Goal: Transaction & Acquisition: Book appointment/travel/reservation

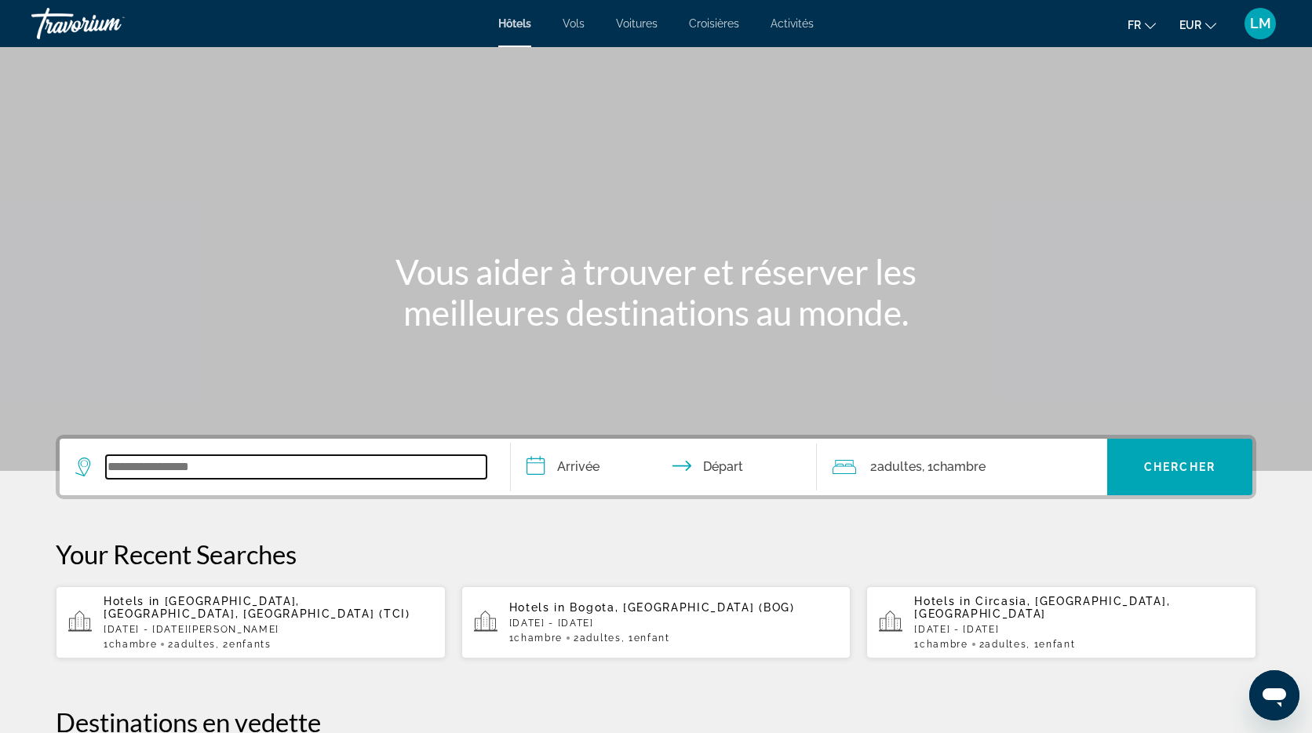
click at [216, 474] on input "Search widget" at bounding box center [296, 467] width 380 height 24
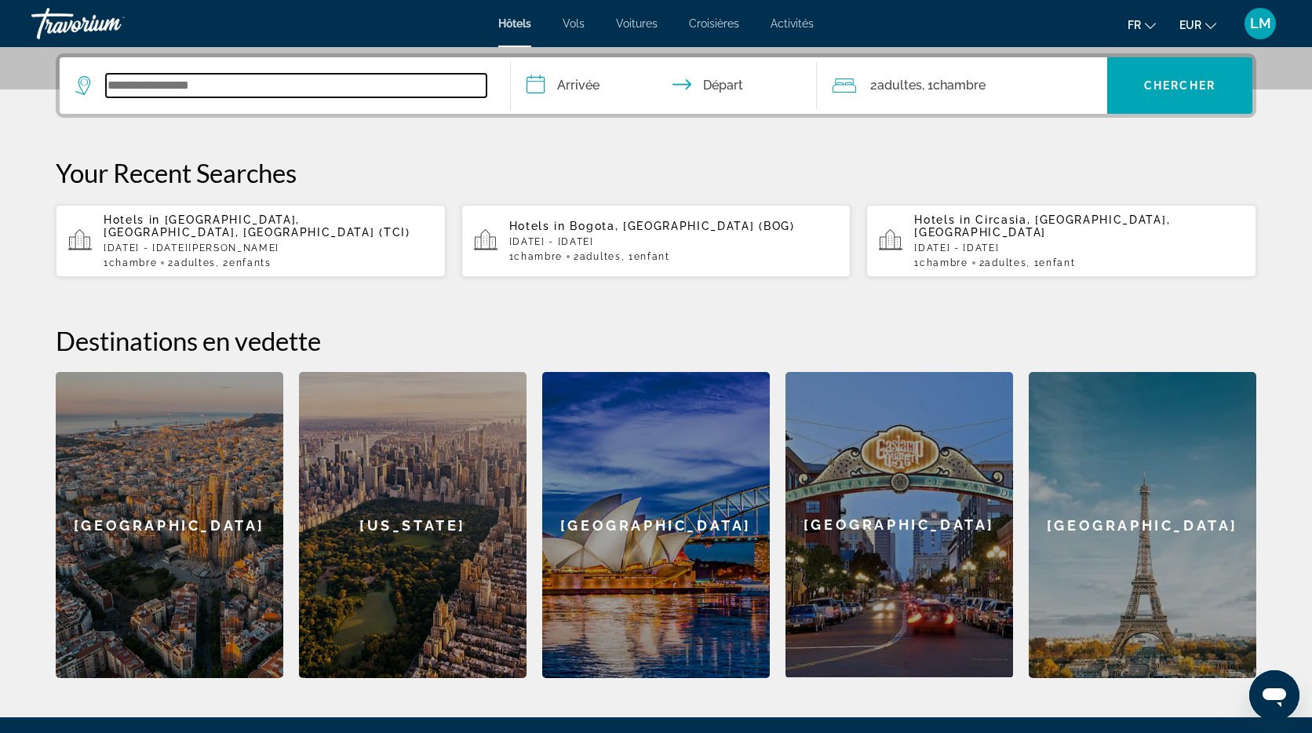
scroll to position [384, 0]
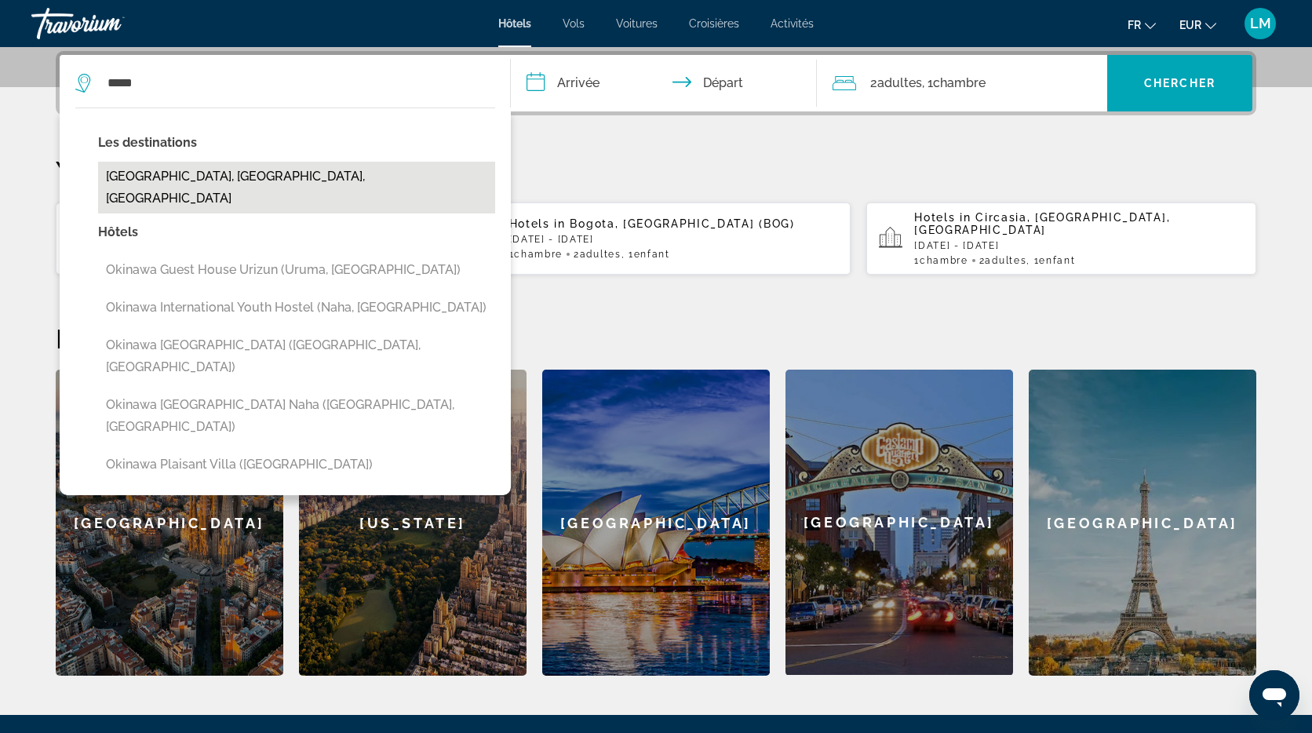
click at [257, 171] on button "[GEOGRAPHIC_DATA], [GEOGRAPHIC_DATA], [GEOGRAPHIC_DATA]" at bounding box center [296, 188] width 397 height 52
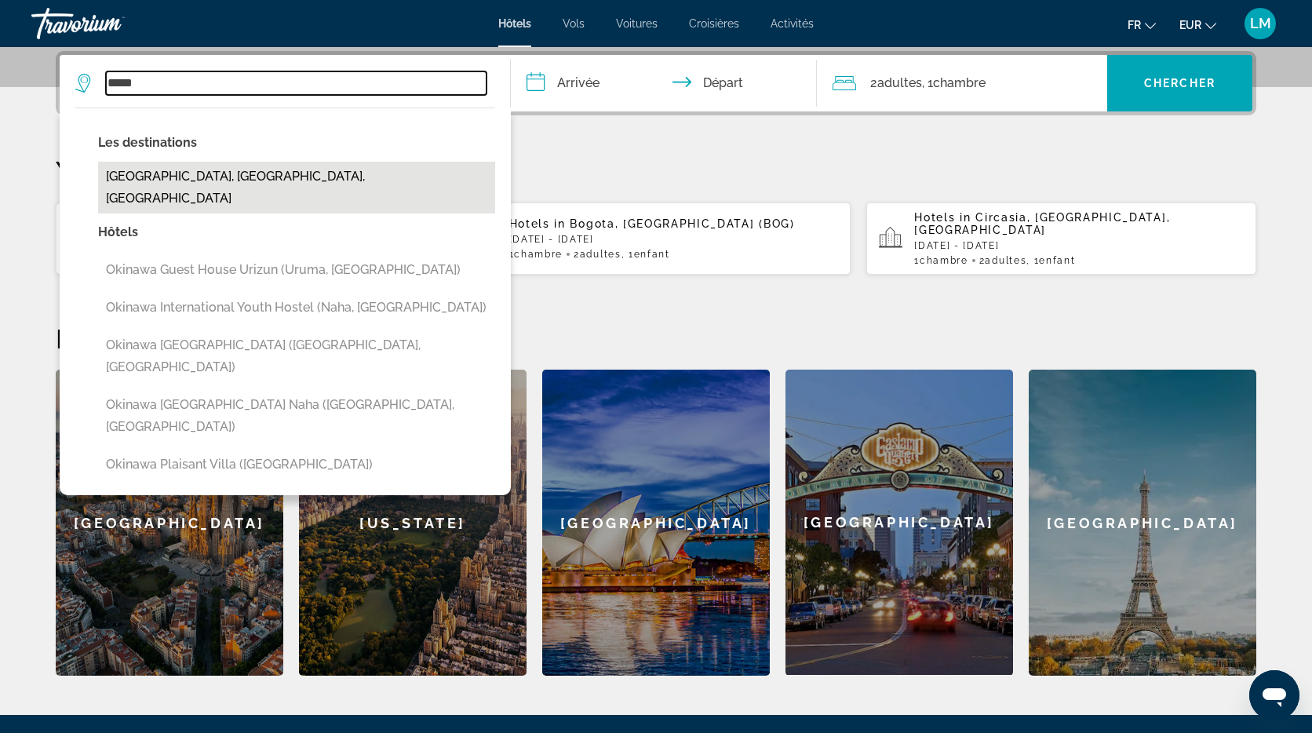
type input "**********"
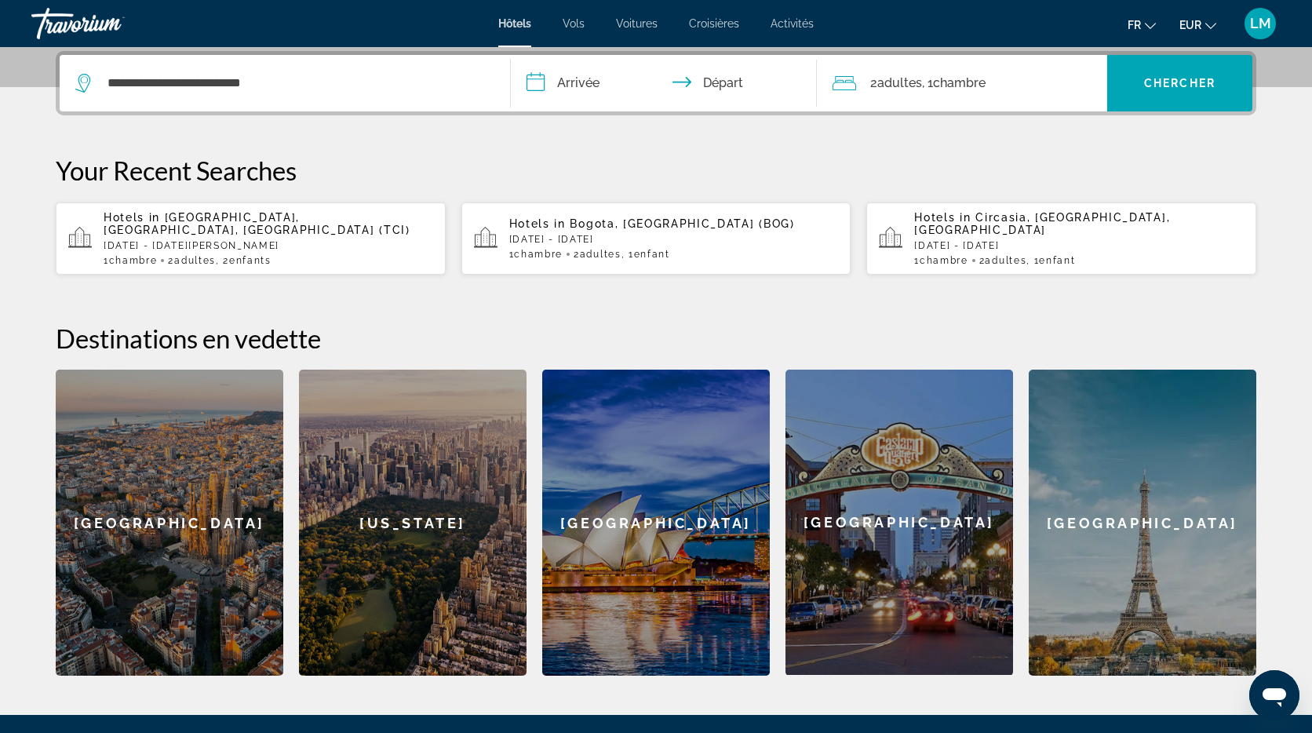
click at [582, 84] on input "**********" at bounding box center [667, 85] width 312 height 61
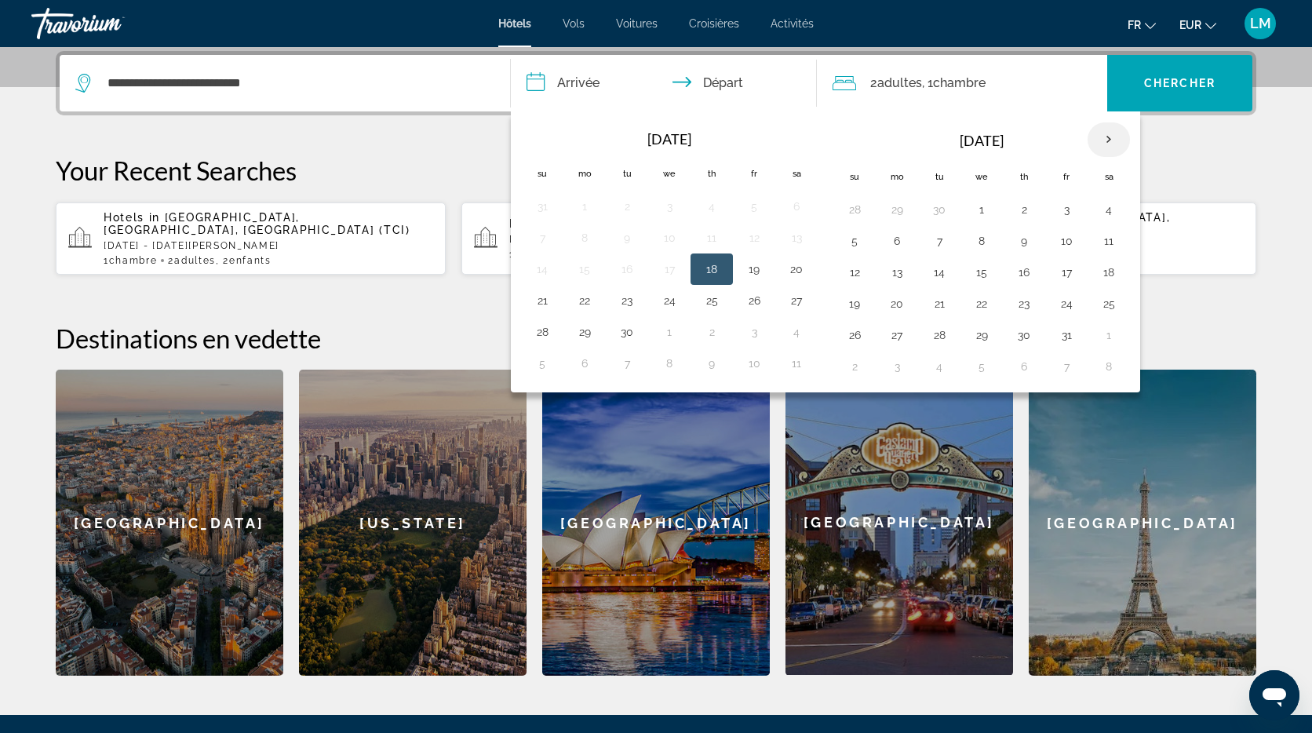
click at [1111, 141] on th "Next month" at bounding box center [1108, 139] width 42 height 35
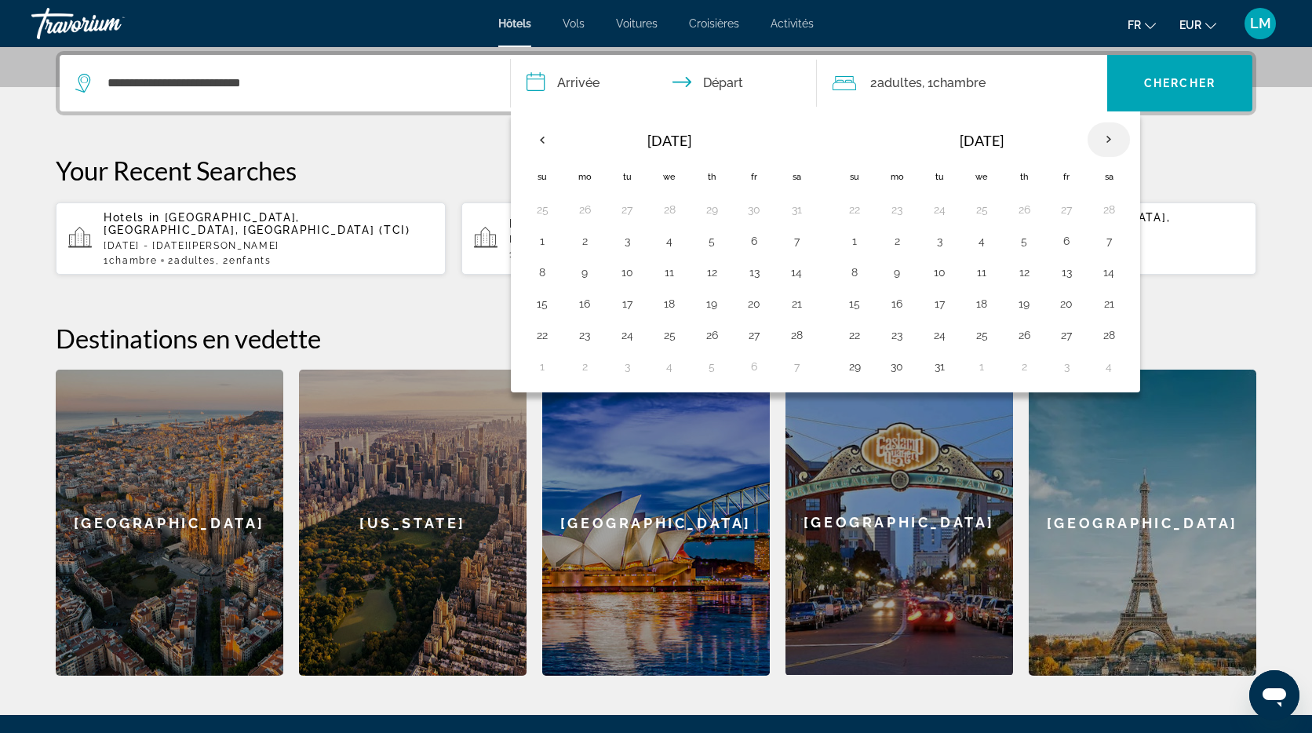
click at [1111, 141] on th "Next month" at bounding box center [1108, 139] width 42 height 35
click at [803, 310] on button "25" at bounding box center [796, 304] width 25 height 22
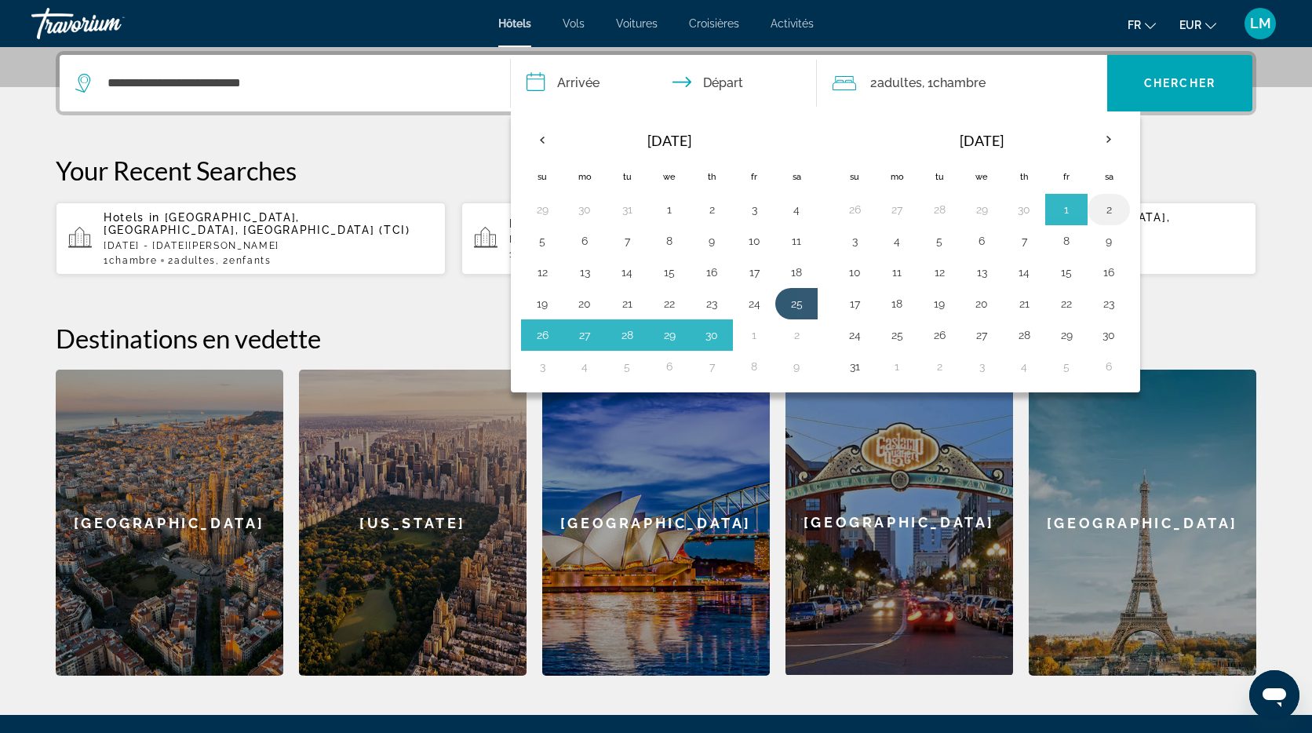
scroll to position [384, 0]
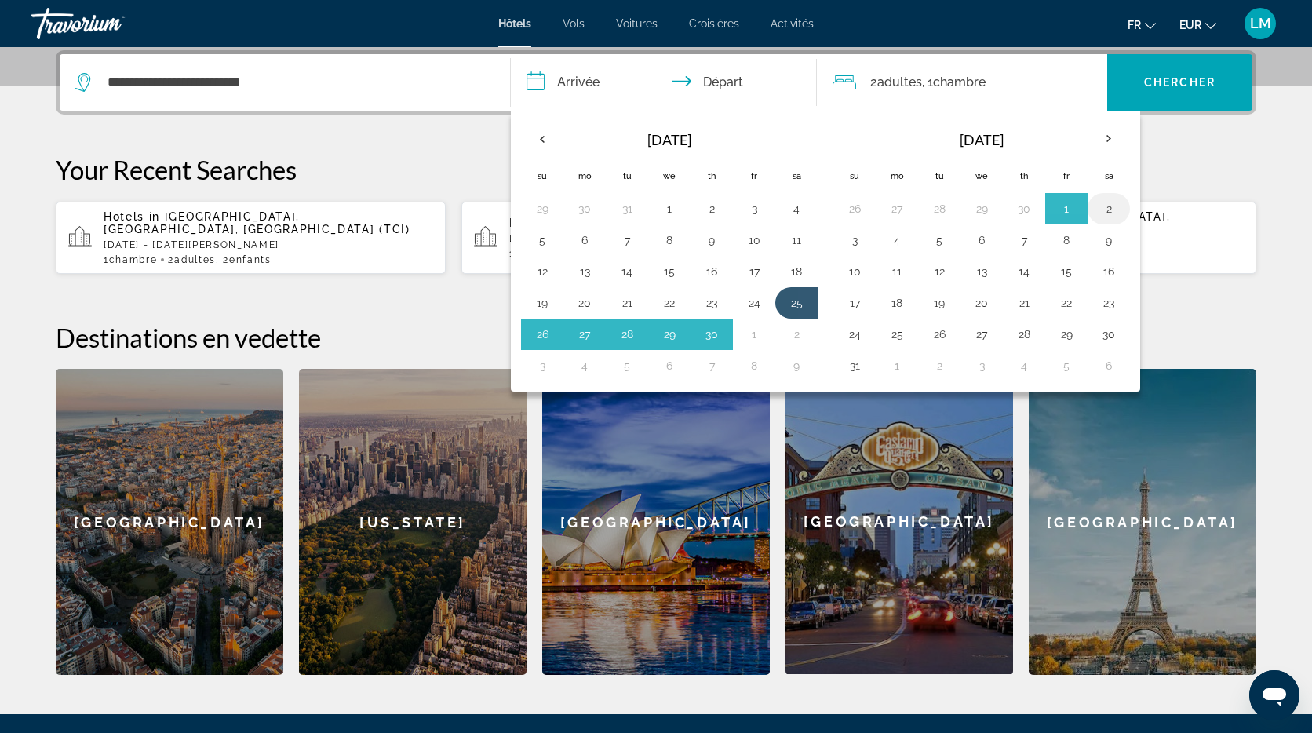
click at [1110, 210] on button "2" at bounding box center [1108, 209] width 25 height 22
type input "**********"
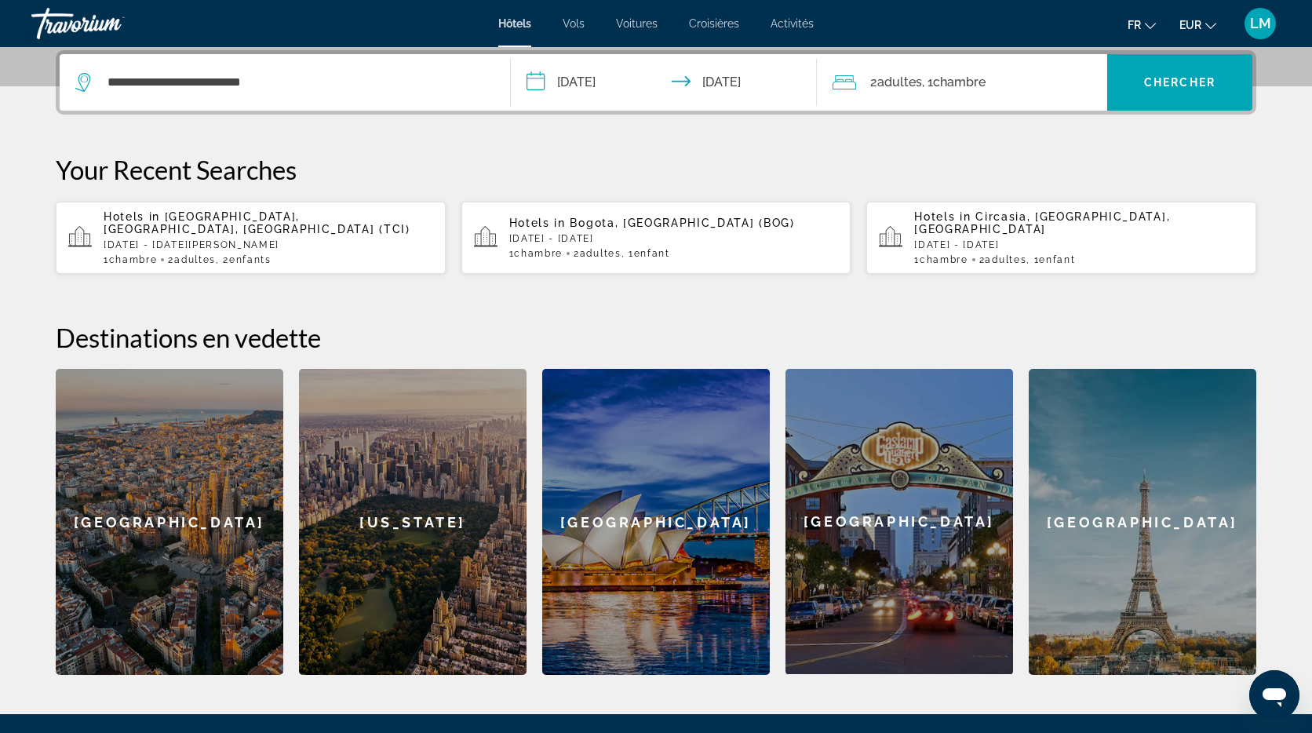
click at [1009, 84] on div "2 Adulte Adultes , 1 Chambre pièces" at bounding box center [969, 82] width 275 height 22
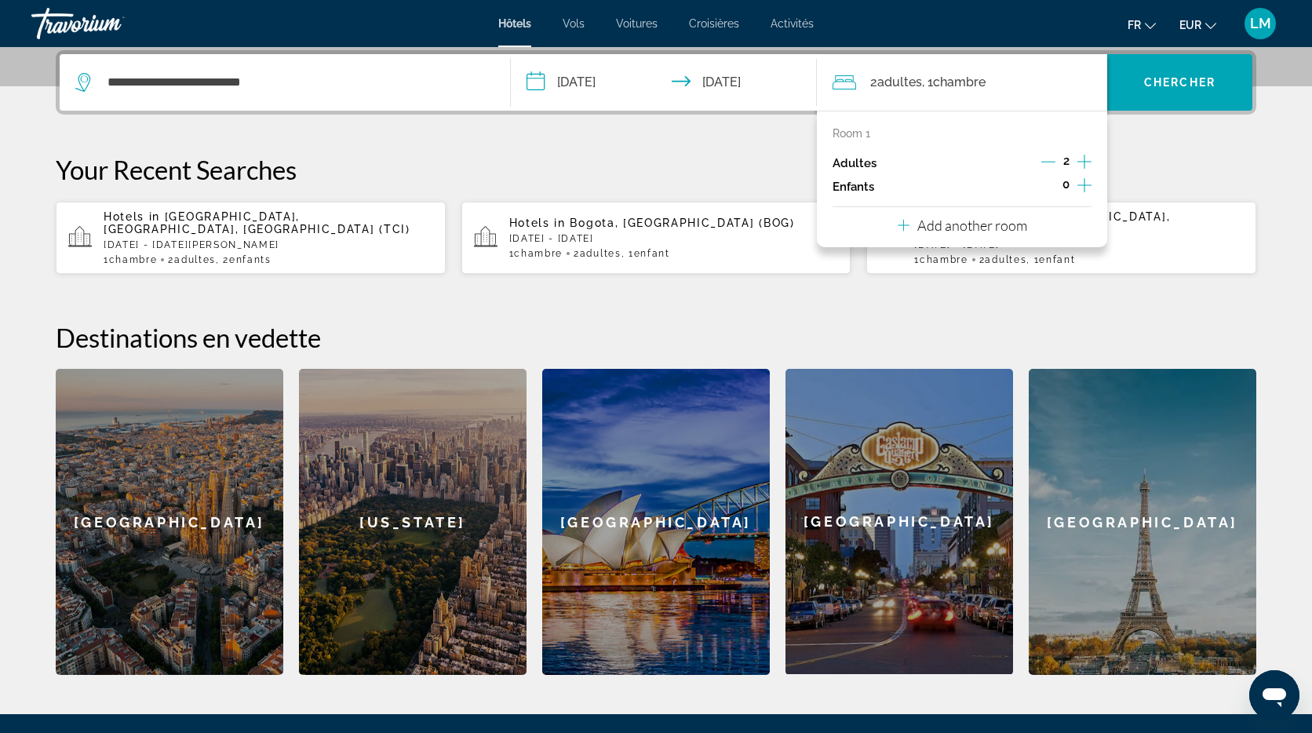
scroll to position [384, 0]
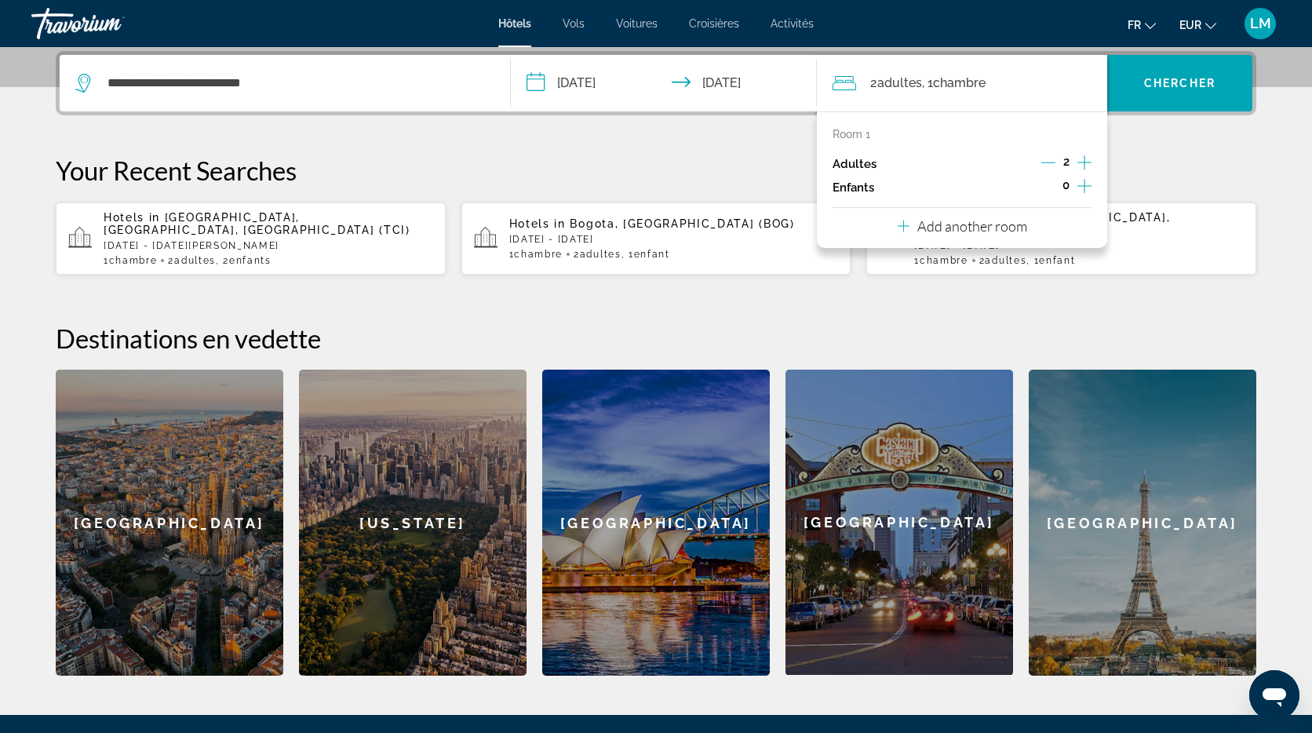
click at [1085, 186] on icon "Increment children" at bounding box center [1084, 186] width 14 height 19
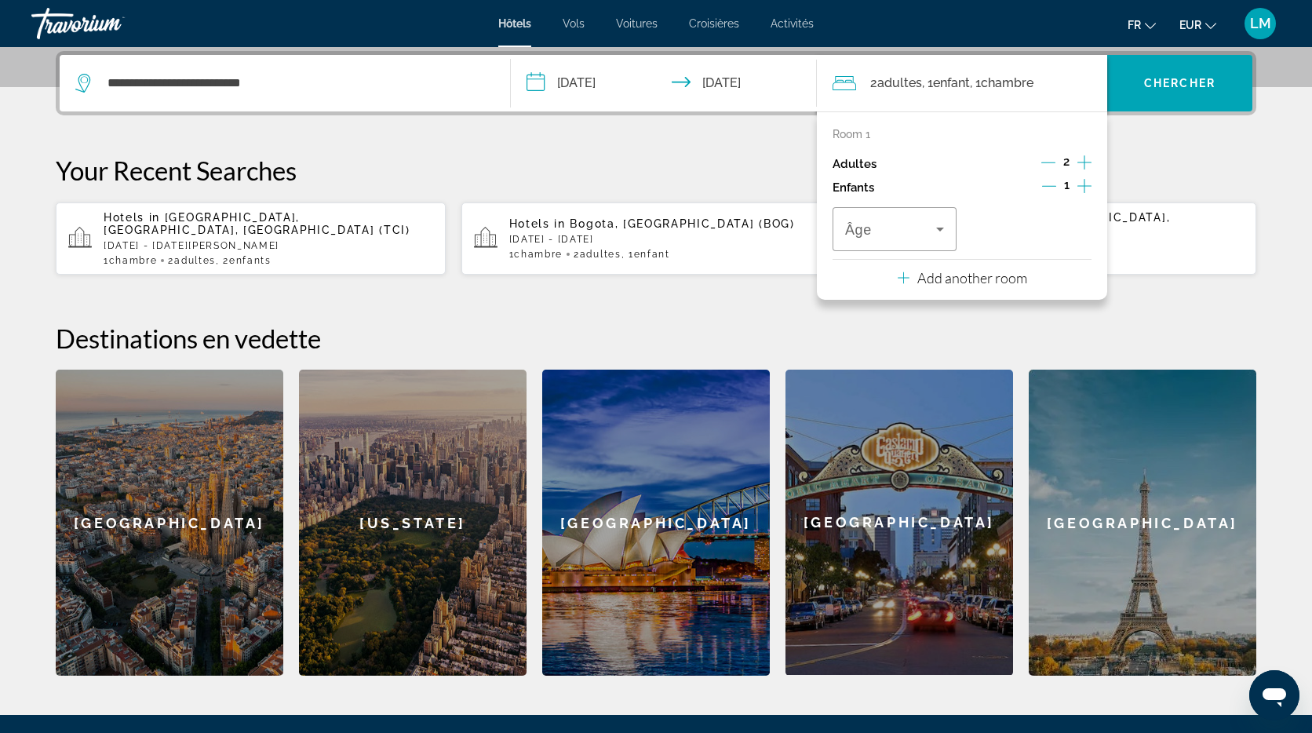
click at [1085, 186] on icon "Increment children" at bounding box center [1084, 186] width 14 height 19
click at [941, 232] on icon "Travelers: 2 adults, 2 children" at bounding box center [939, 229] width 19 height 19
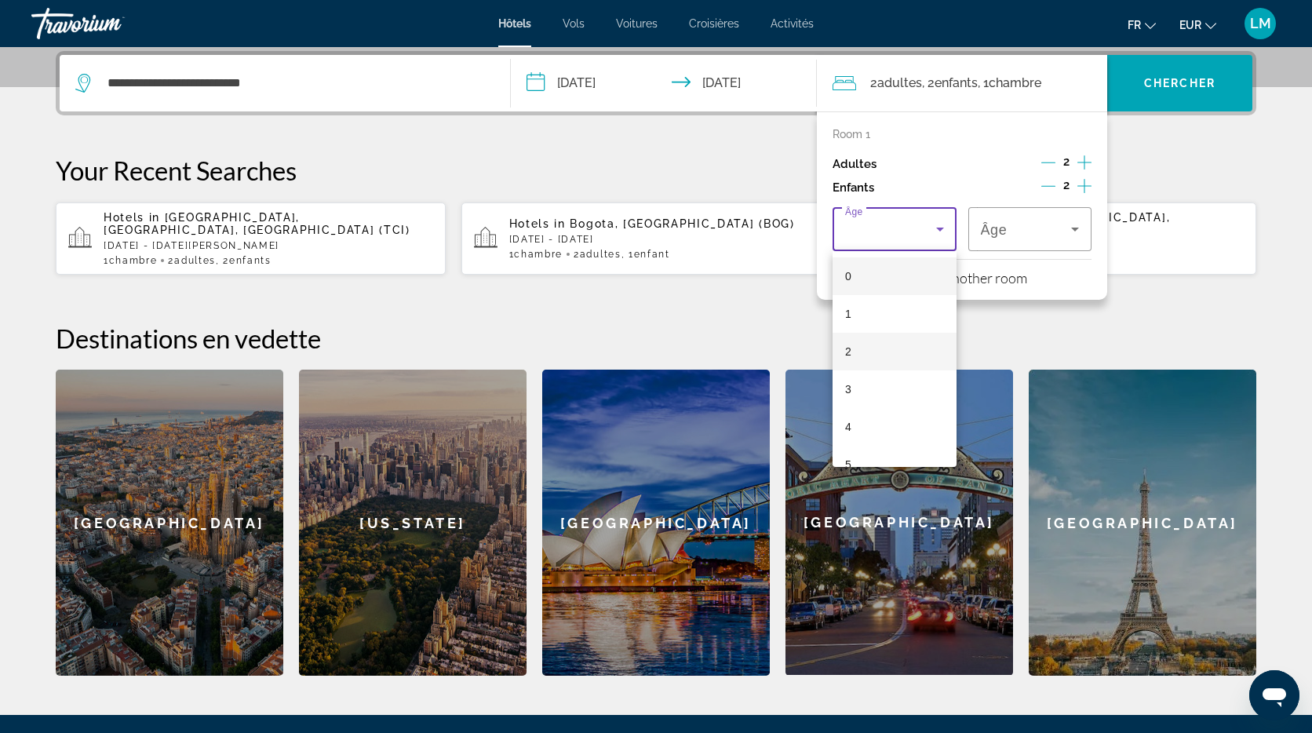
click at [883, 351] on mat-option "2" at bounding box center [894, 352] width 124 height 38
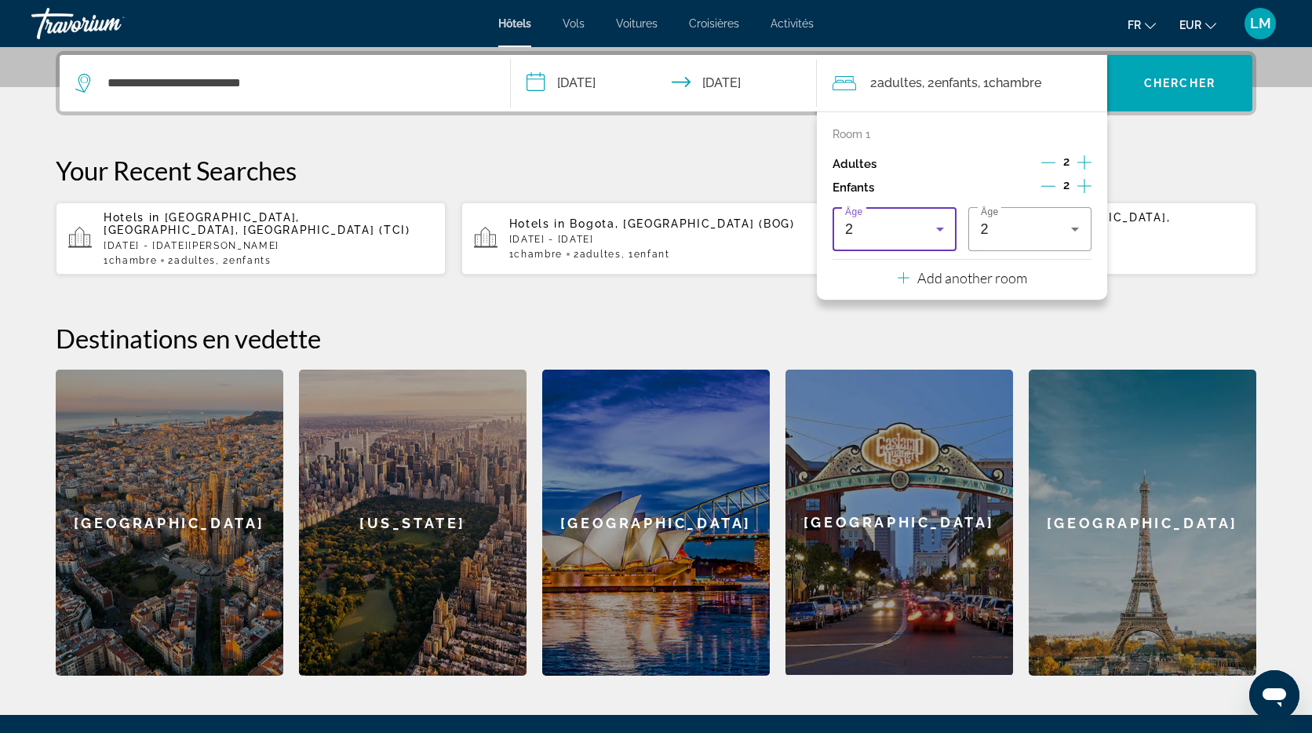
click at [899, 220] on div "2" at bounding box center [890, 229] width 91 height 19
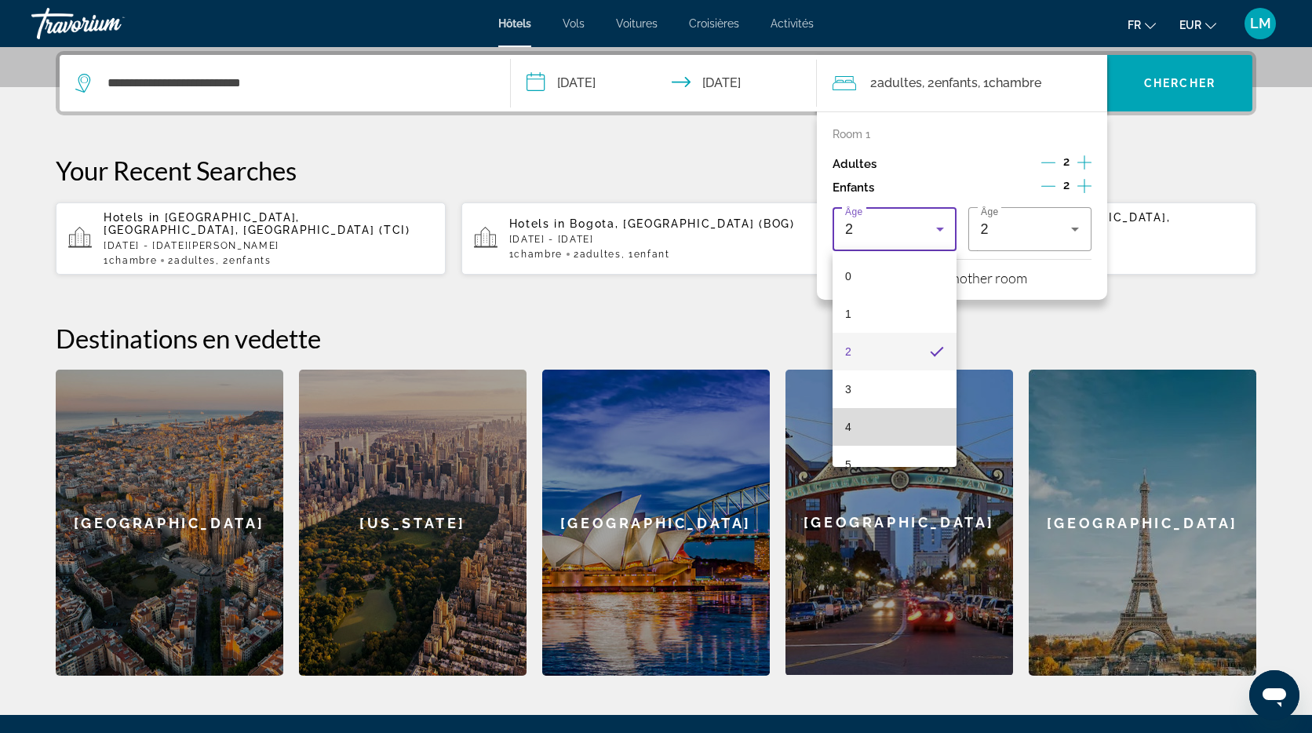
click at [874, 421] on mat-option "4" at bounding box center [894, 427] width 124 height 38
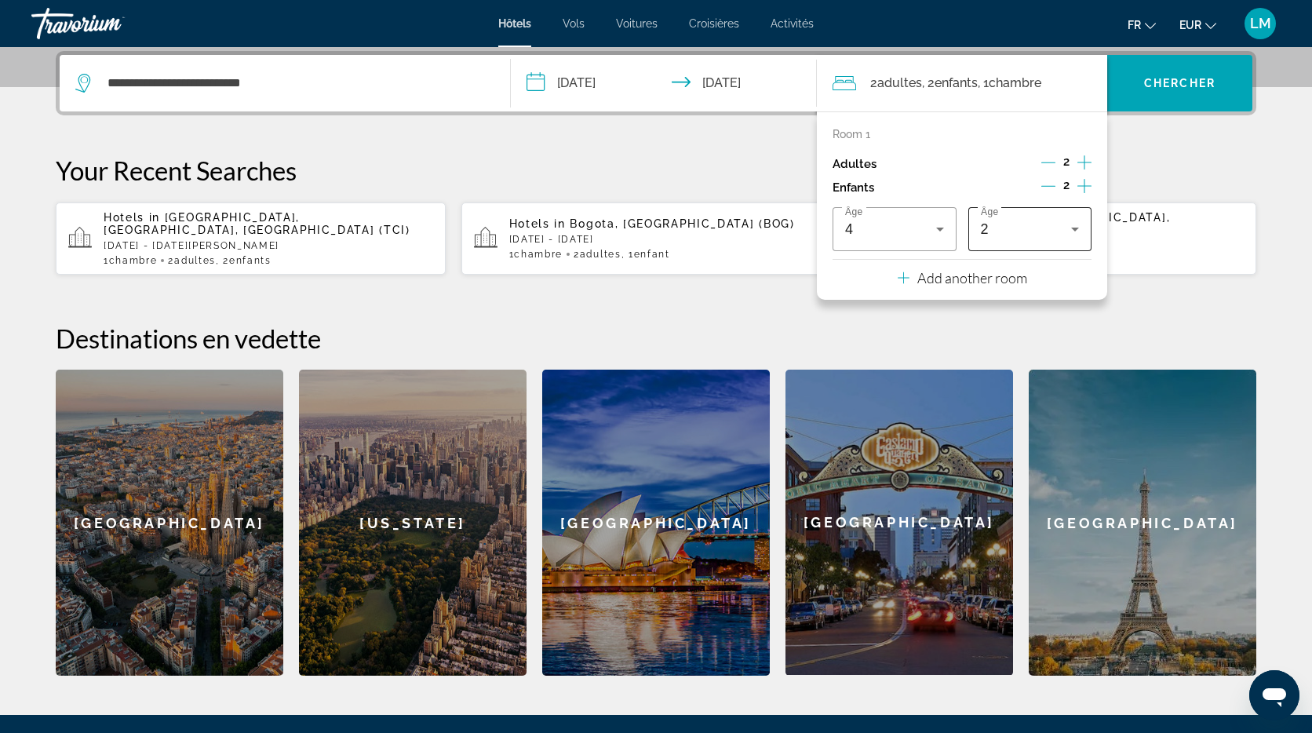
click at [1035, 224] on div "2" at bounding box center [1026, 229] width 91 height 19
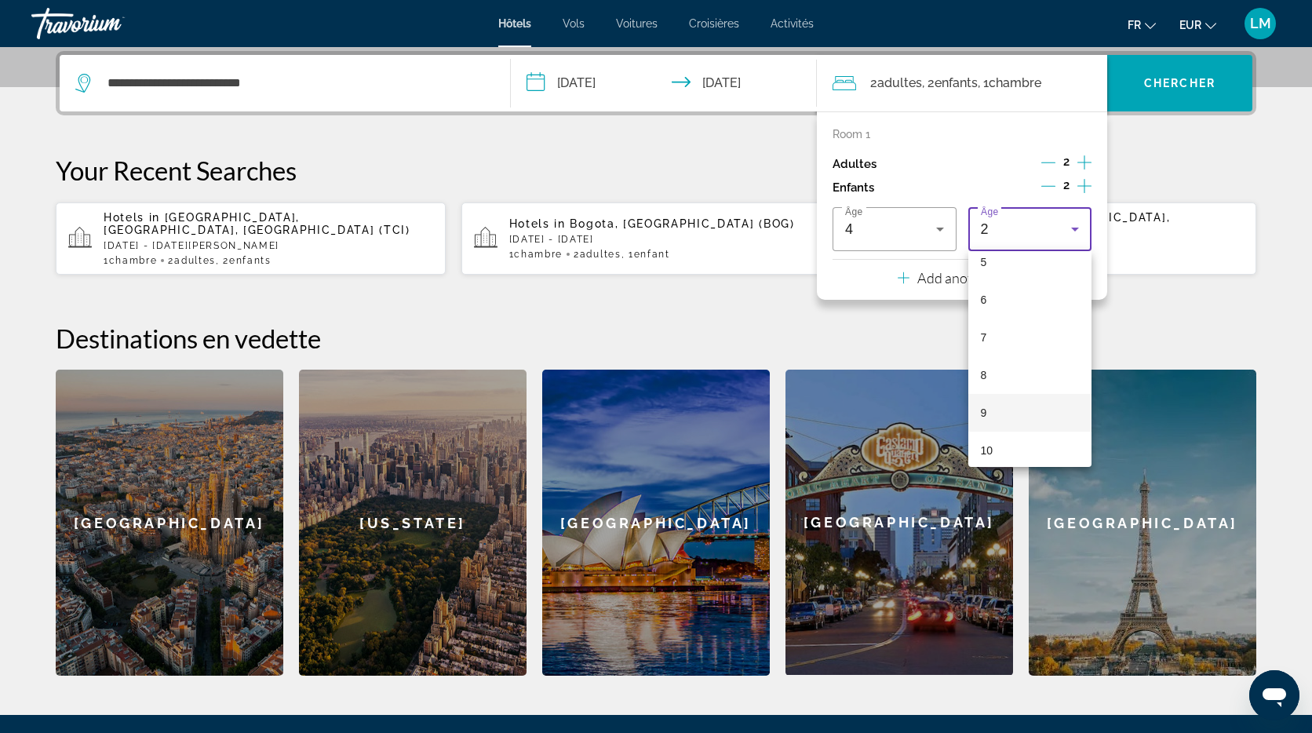
scroll to position [213, 0]
click at [1030, 439] on mat-option "10" at bounding box center [1030, 439] width 124 height 38
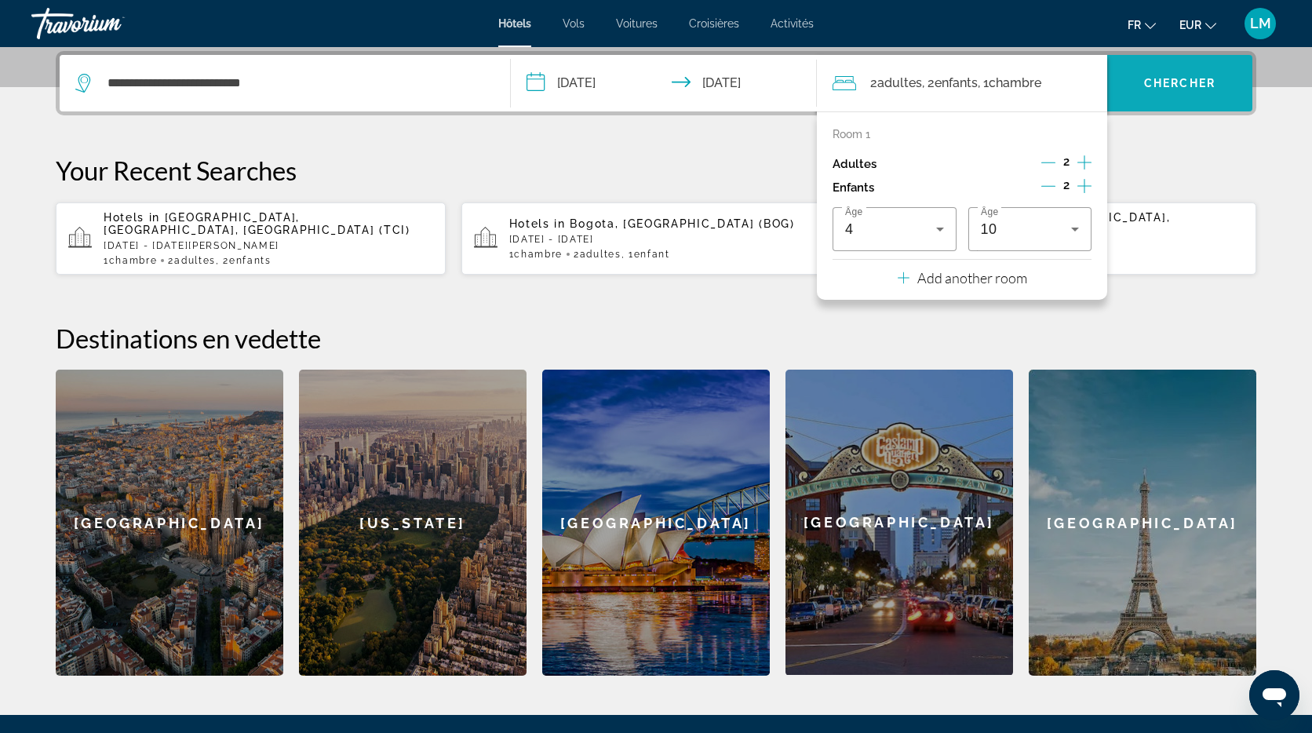
click at [1163, 101] on span "Search widget" at bounding box center [1179, 83] width 145 height 38
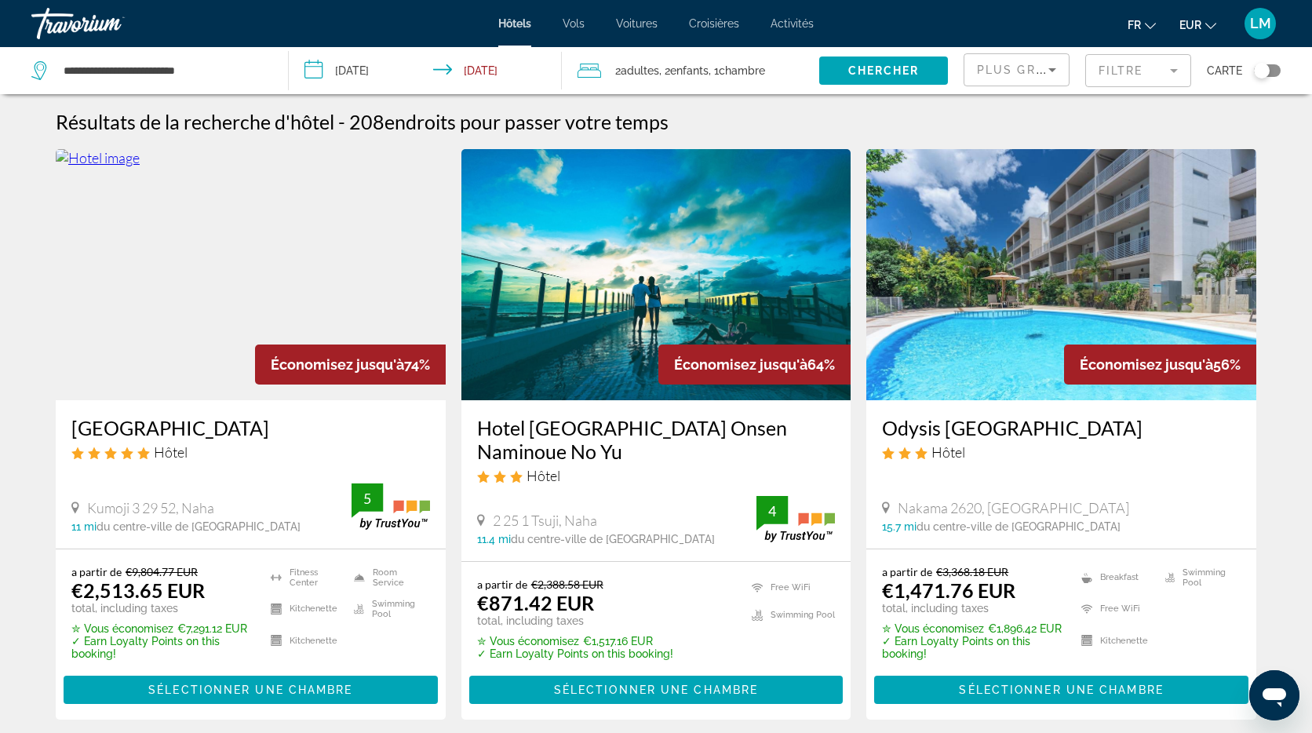
click at [1127, 78] on mat-form-field "Filtre" at bounding box center [1138, 70] width 106 height 33
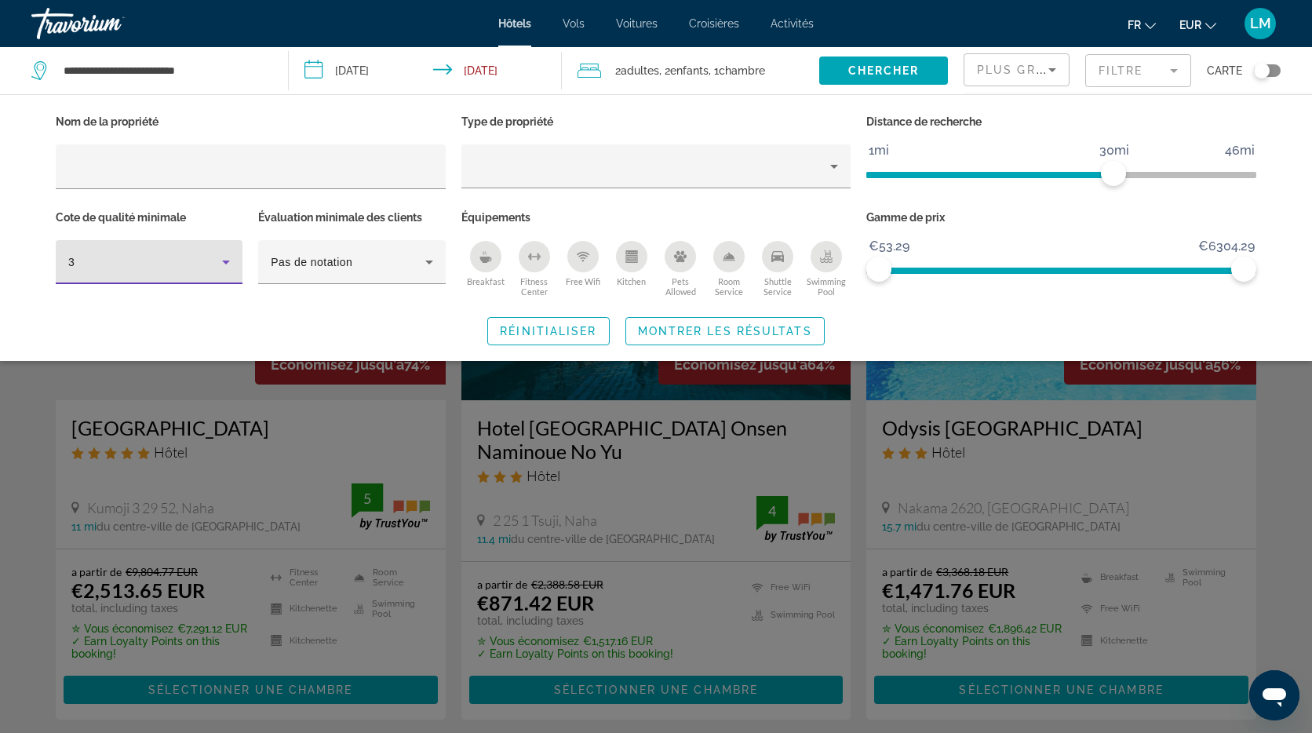
click at [194, 250] on div "3" at bounding box center [149, 262] width 162 height 44
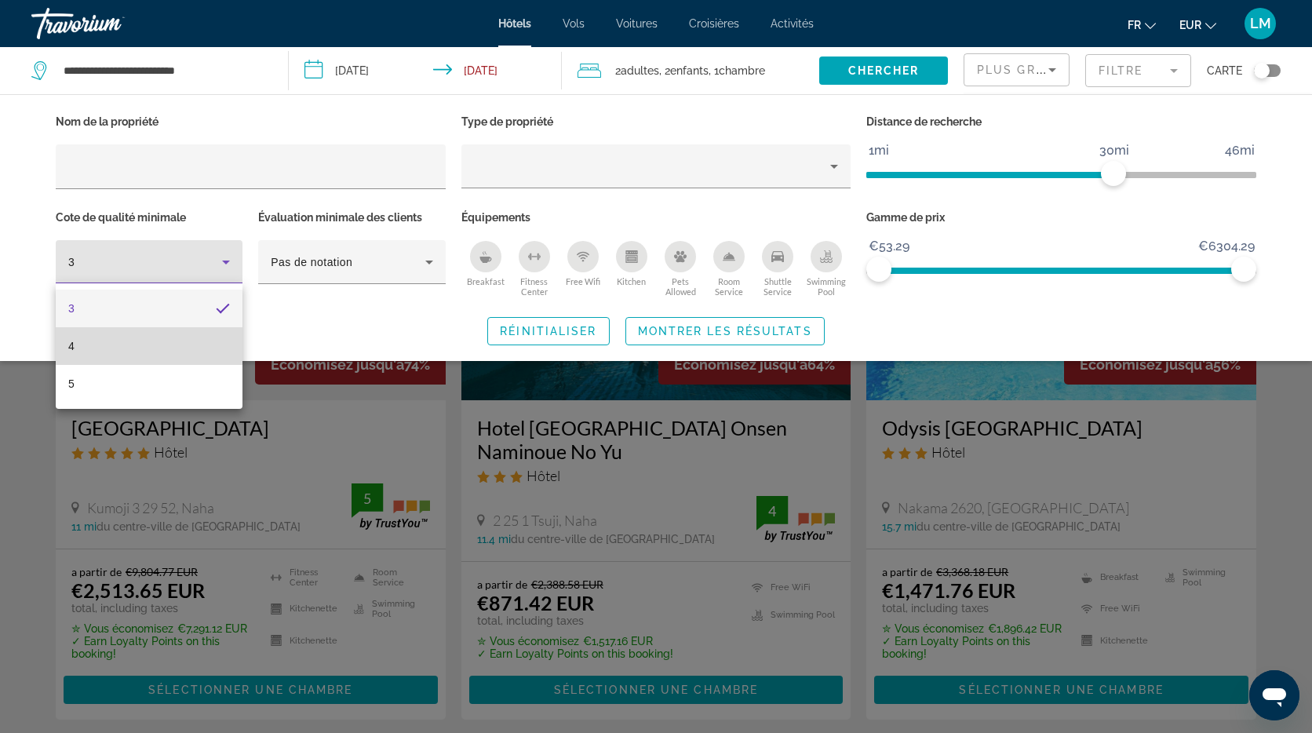
click at [175, 349] on mat-option "4" at bounding box center [149, 346] width 187 height 38
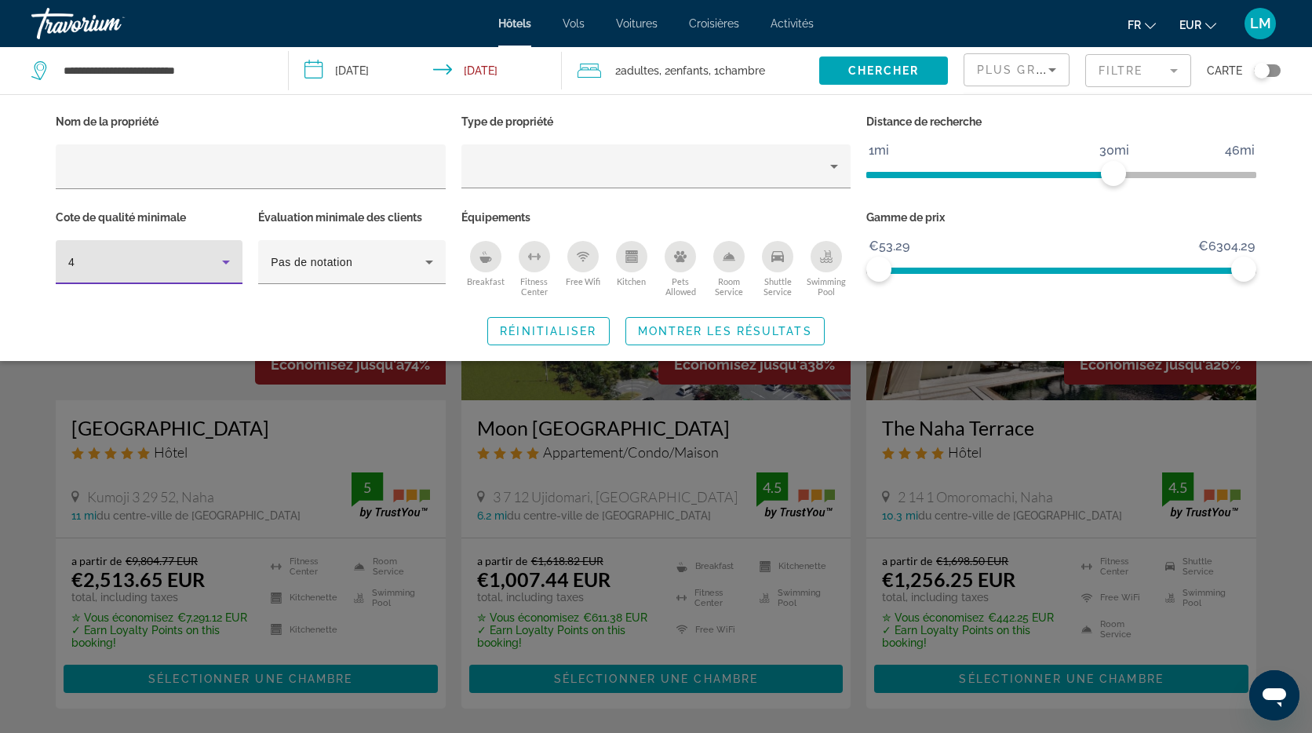
click at [488, 263] on div "Breakfast" at bounding box center [485, 256] width 31 height 31
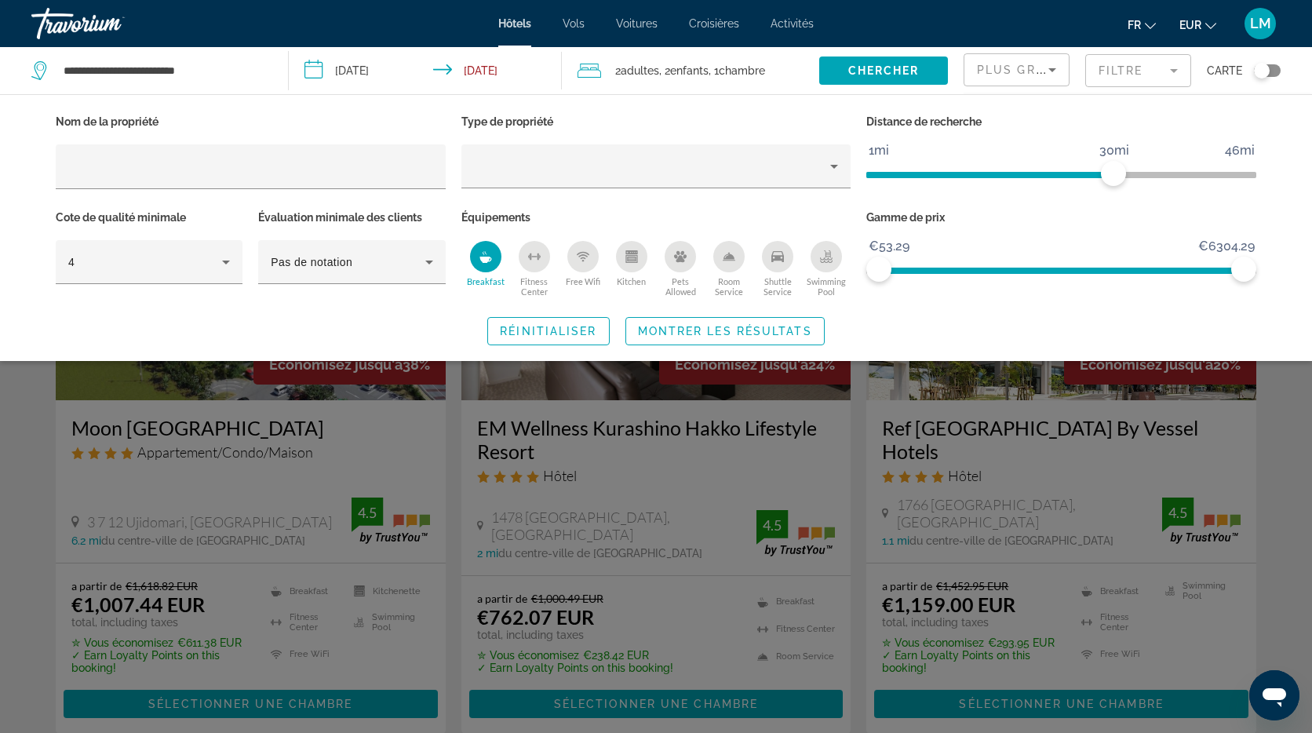
click at [832, 261] on icon "Swimming Pool" at bounding box center [826, 261] width 13 height 3
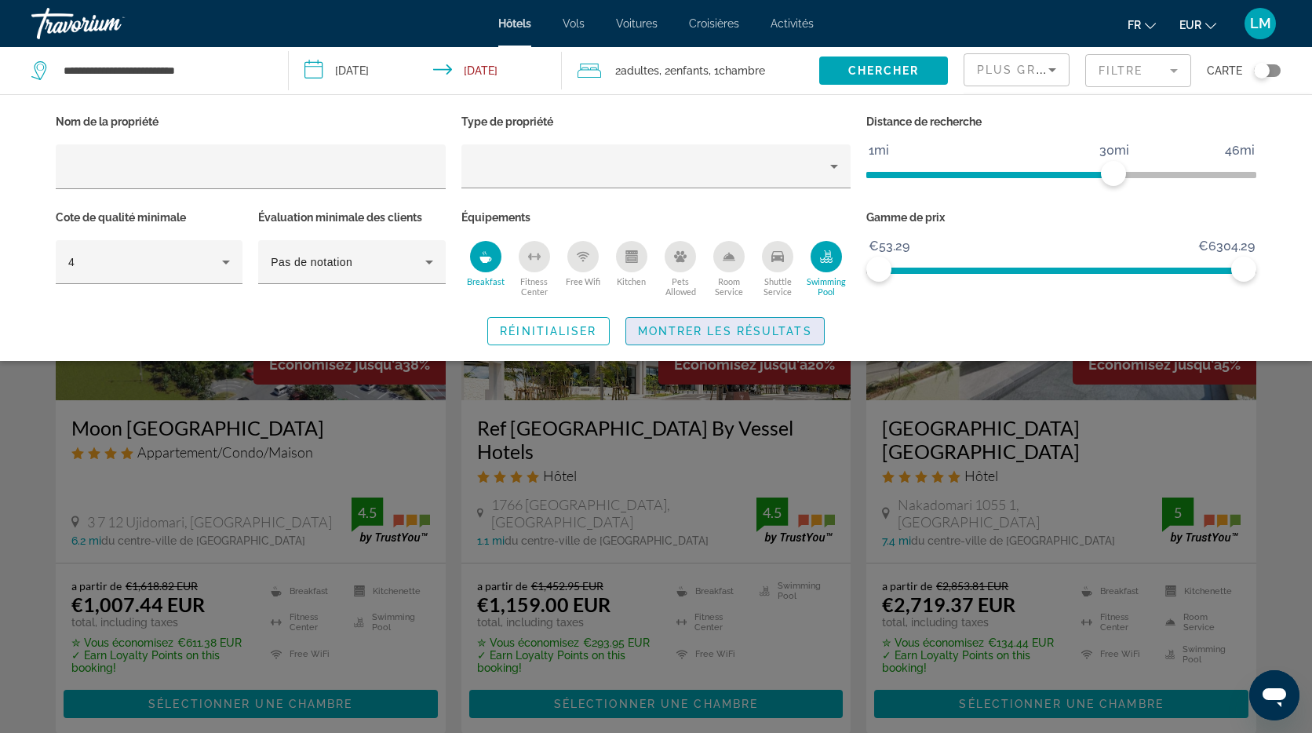
click at [799, 328] on span "Montrer les résultats" at bounding box center [725, 331] width 174 height 13
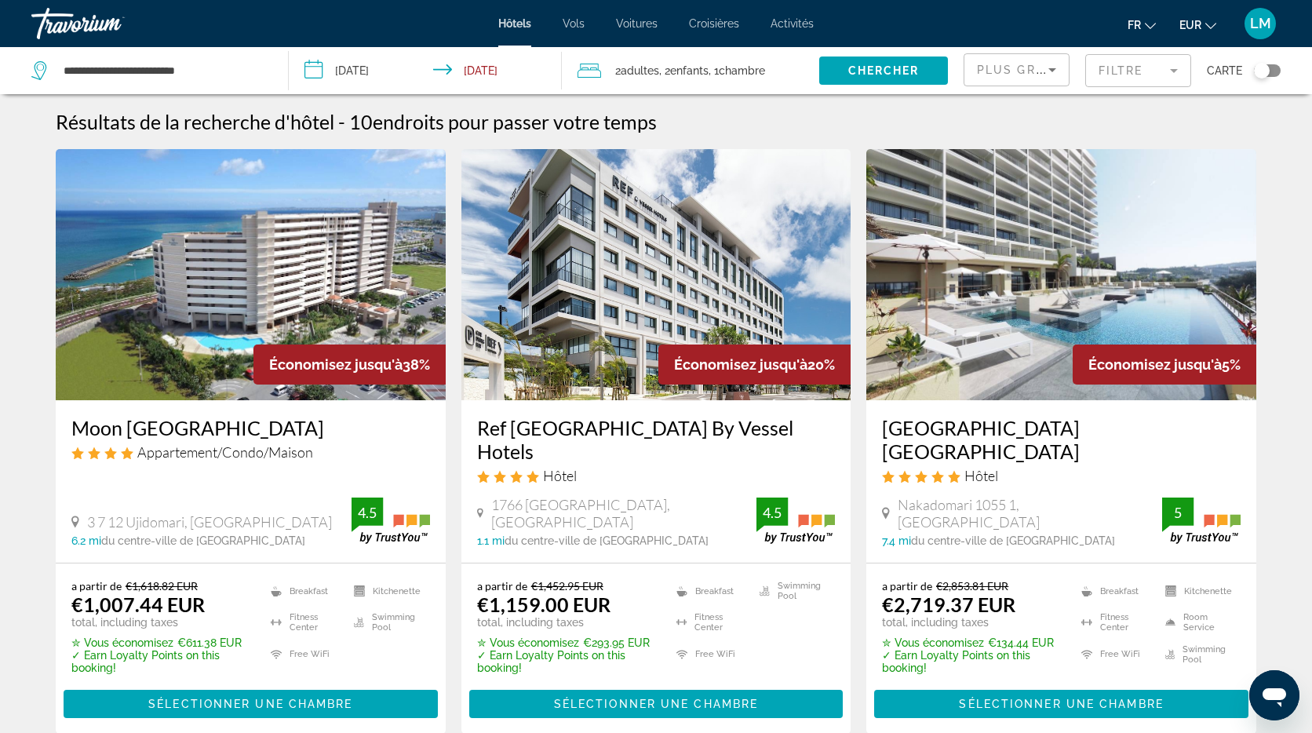
click at [334, 267] on img "Main content" at bounding box center [251, 274] width 390 height 251
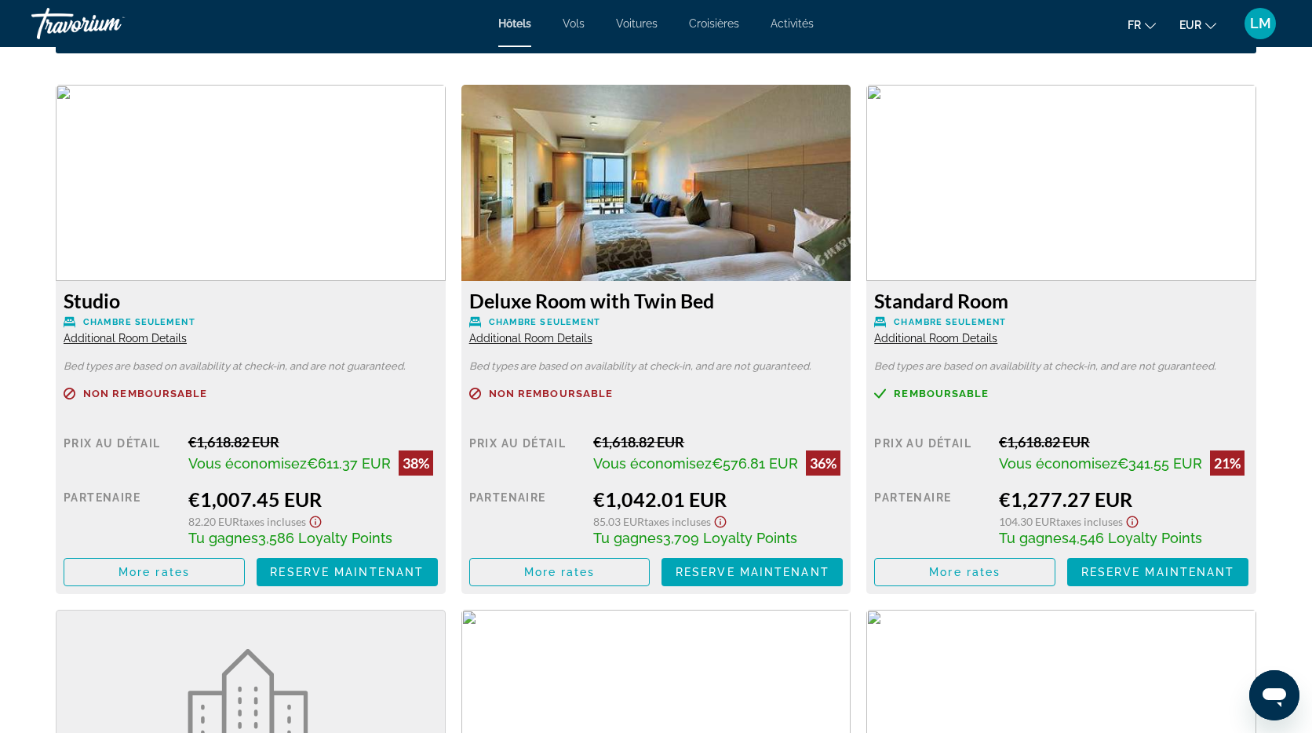
scroll to position [2139, 0]
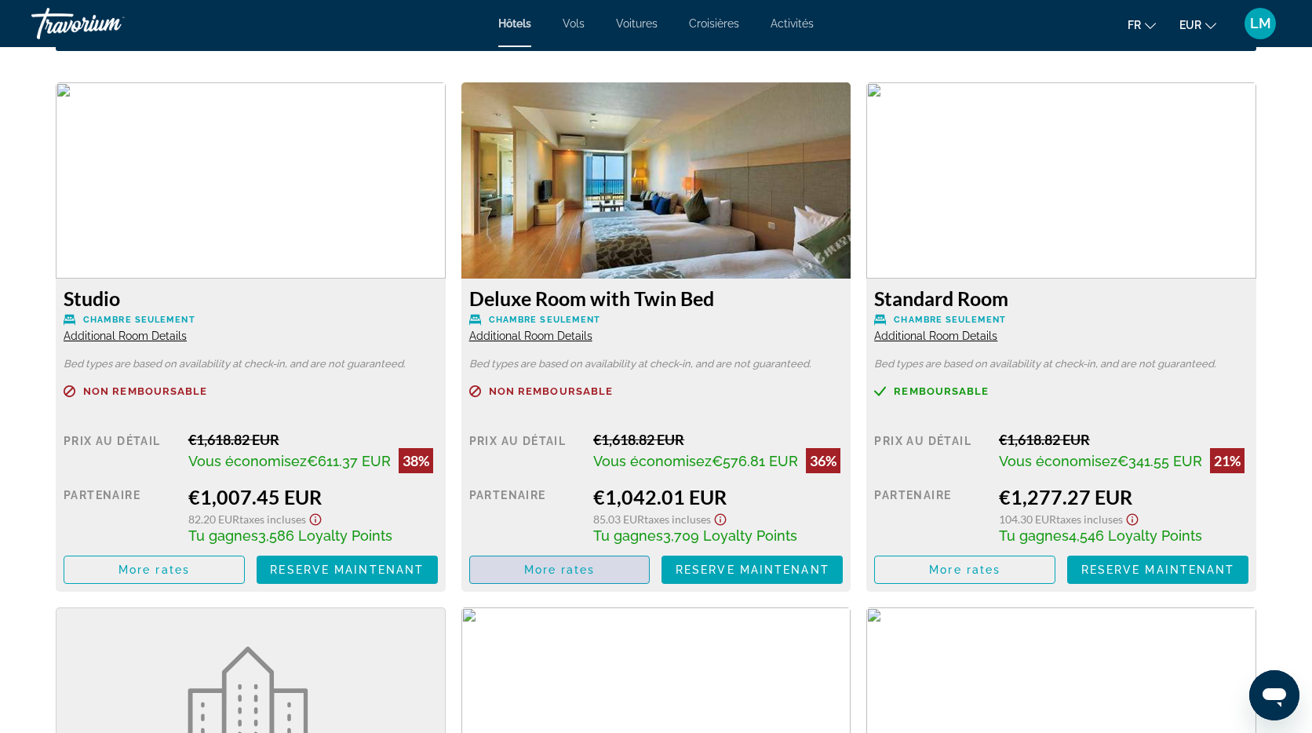
click at [604, 567] on span "Main content" at bounding box center [560, 570] width 180 height 38
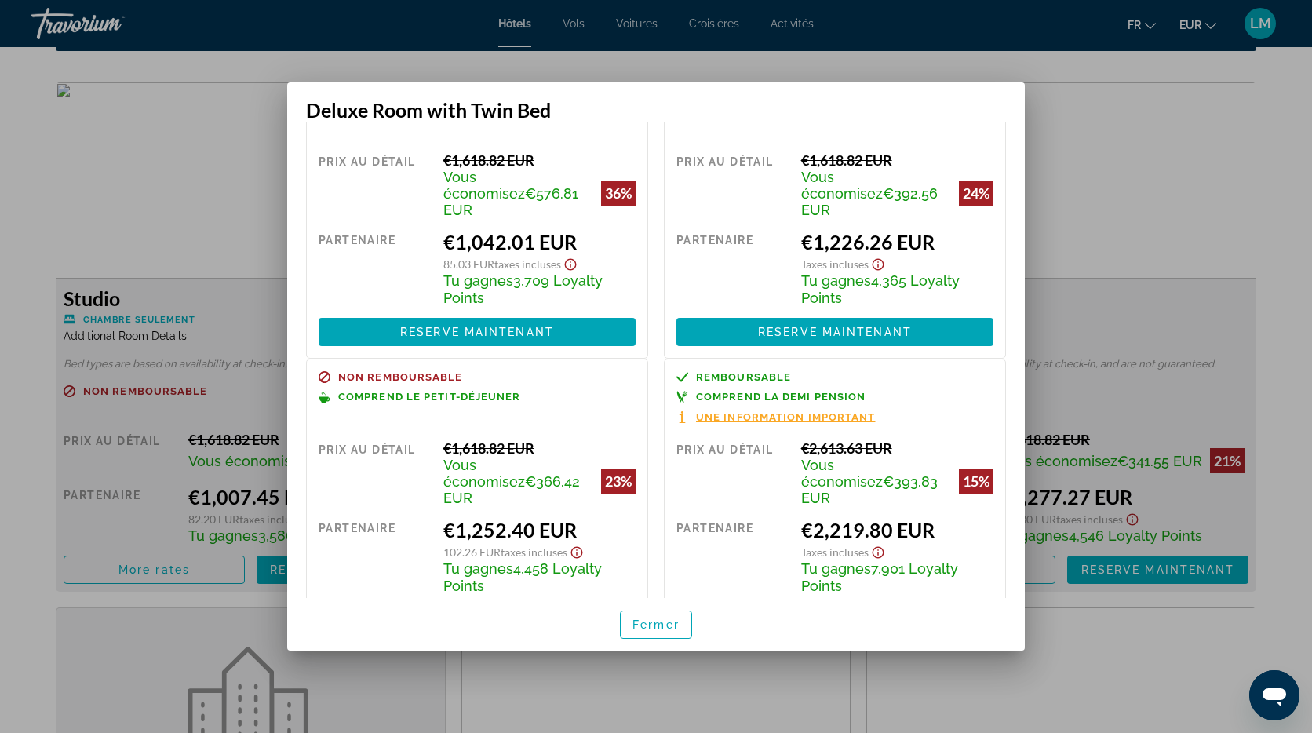
scroll to position [111, 0]
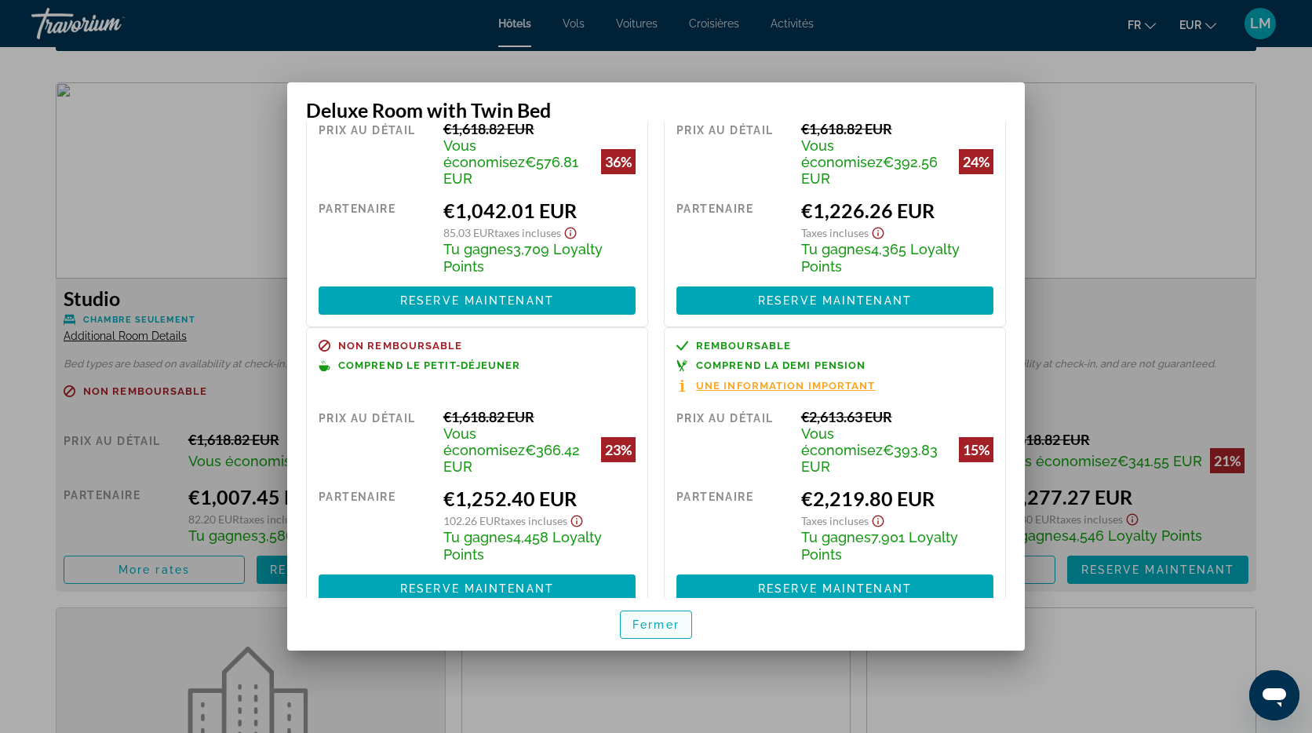
click at [668, 626] on span "Fermer" at bounding box center [655, 624] width 47 height 13
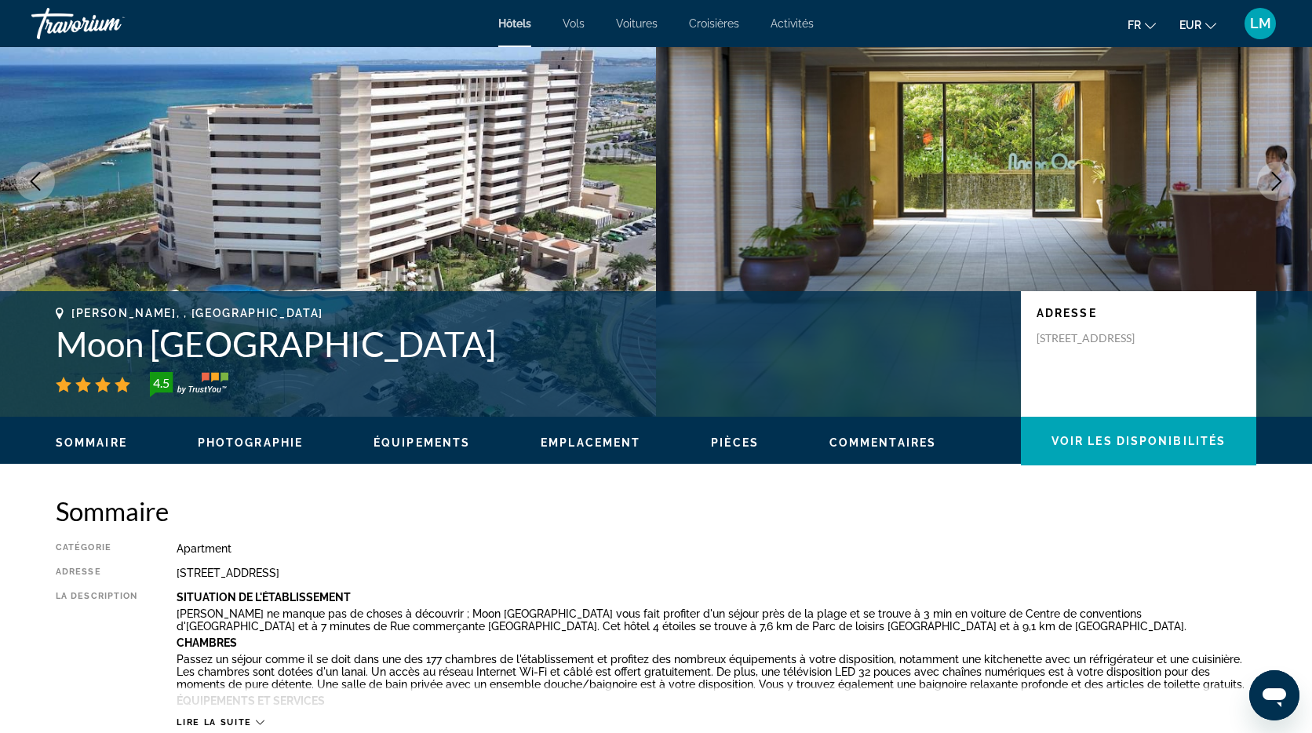
scroll to position [0, 0]
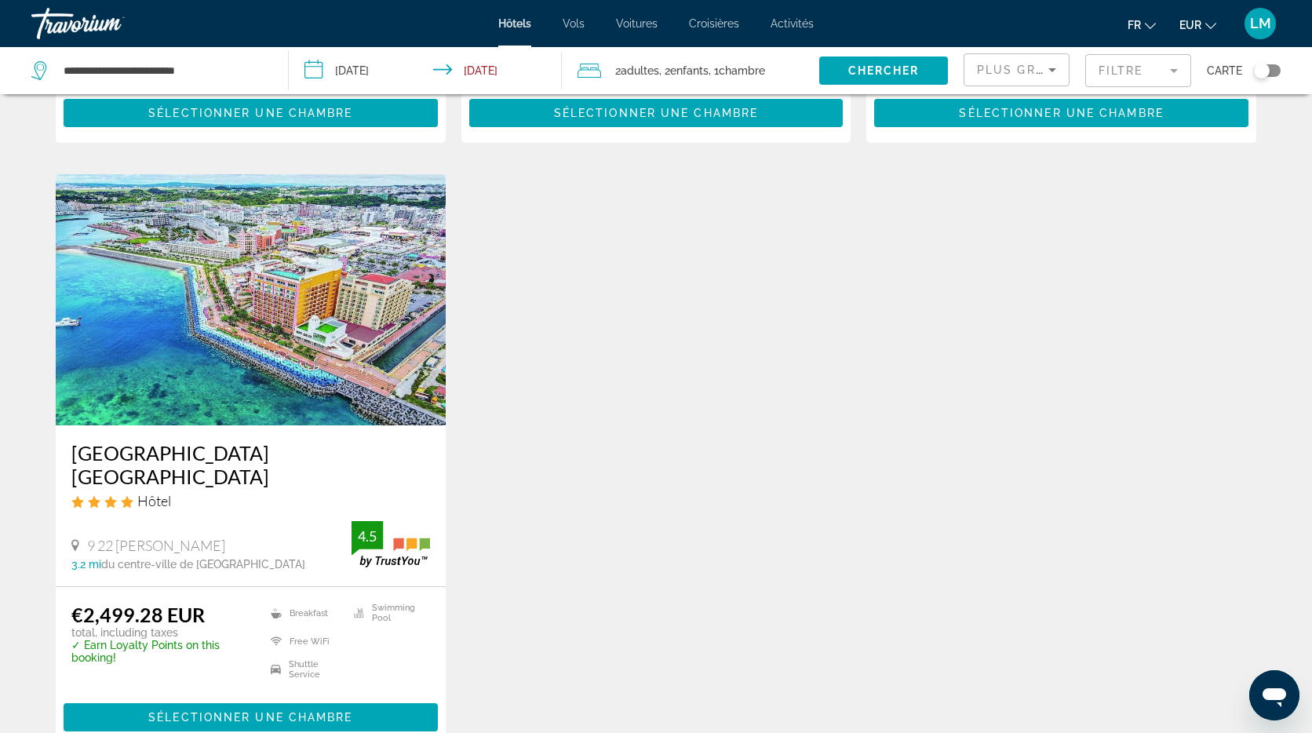
scroll to position [1763, 0]
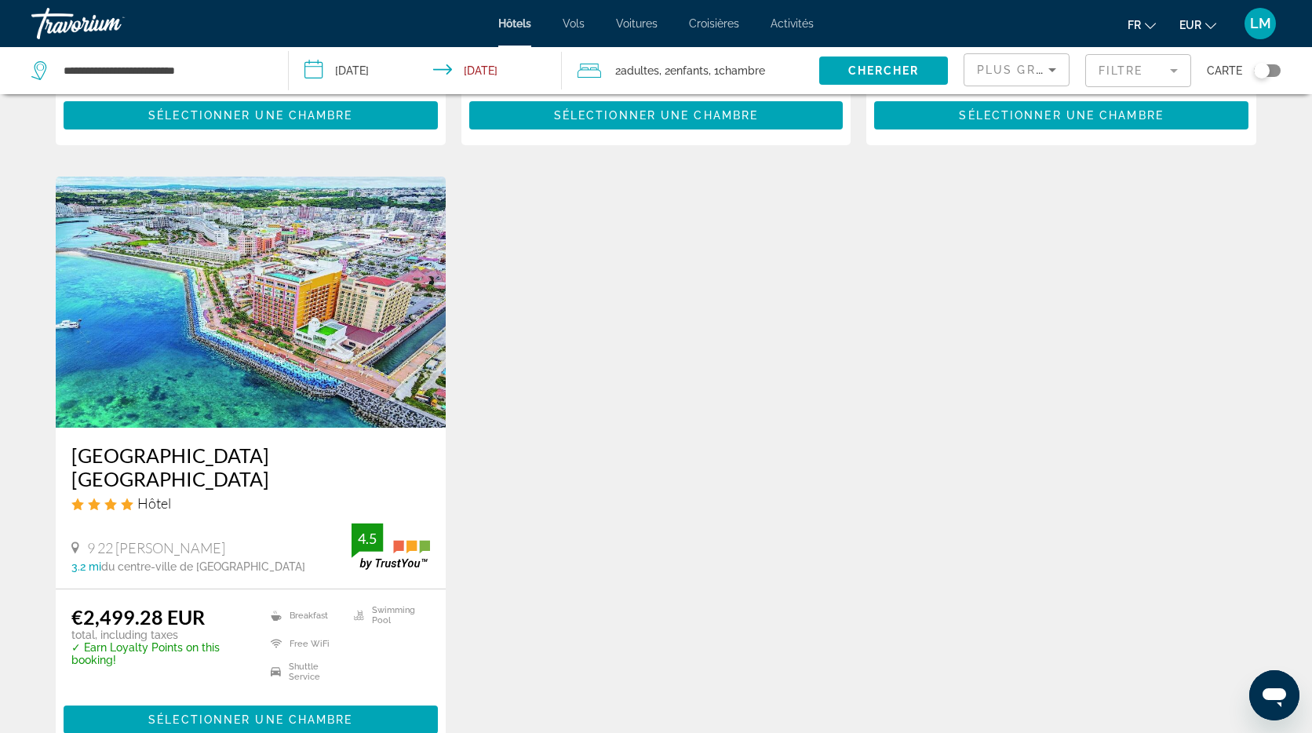
click at [365, 257] on img "Main content" at bounding box center [251, 302] width 390 height 251
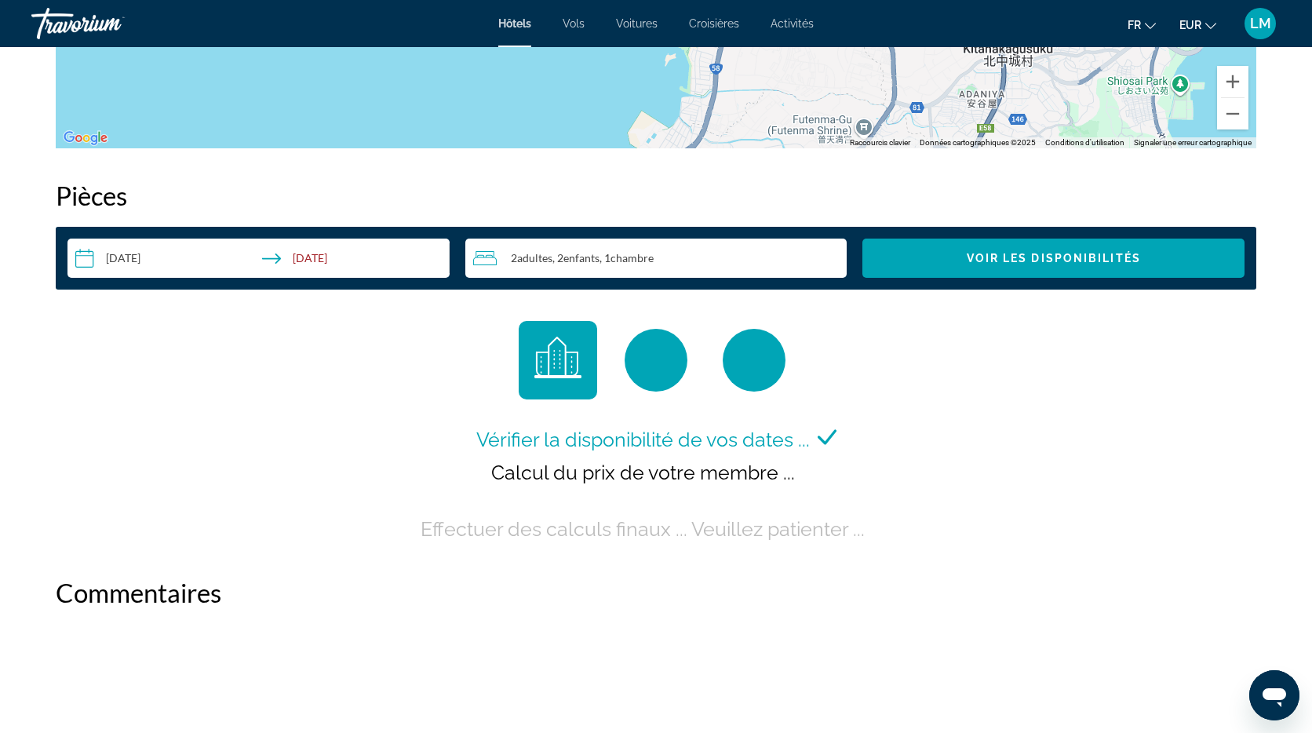
scroll to position [1898, 0]
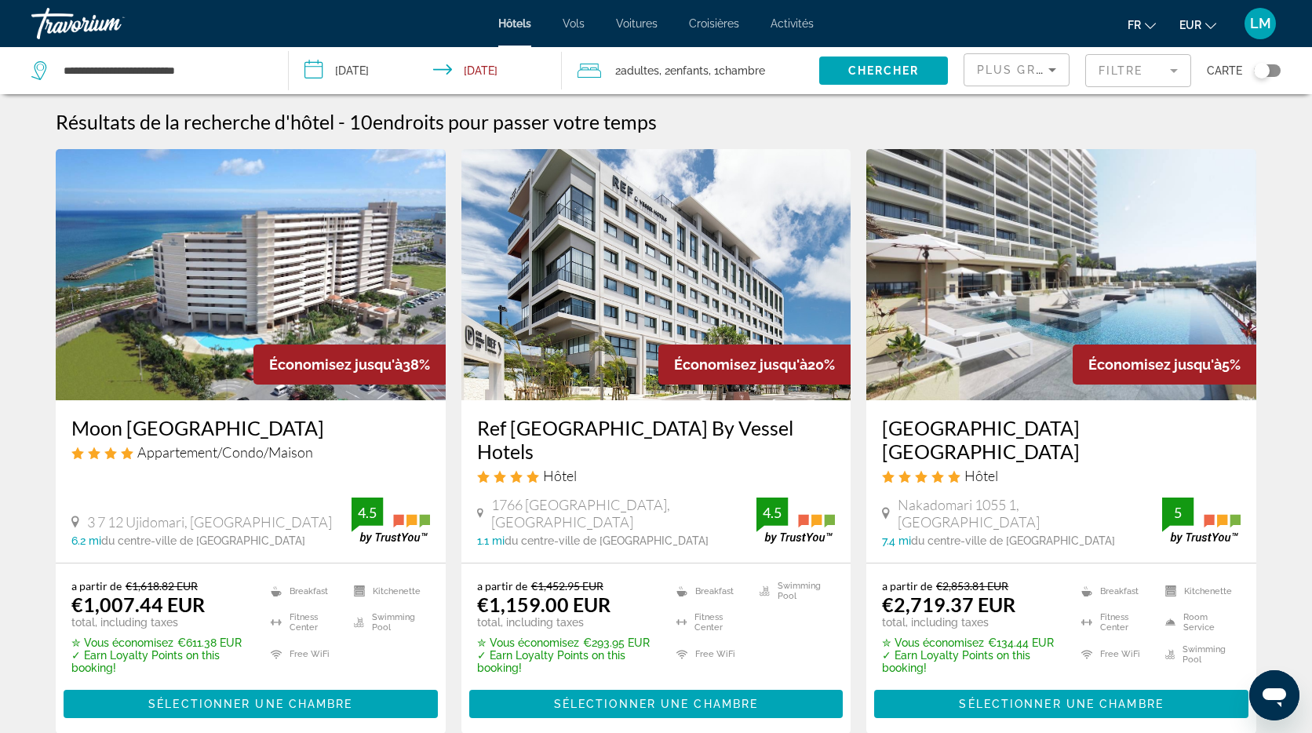
click at [1150, 73] on mat-form-field "Filtre" at bounding box center [1138, 70] width 106 height 33
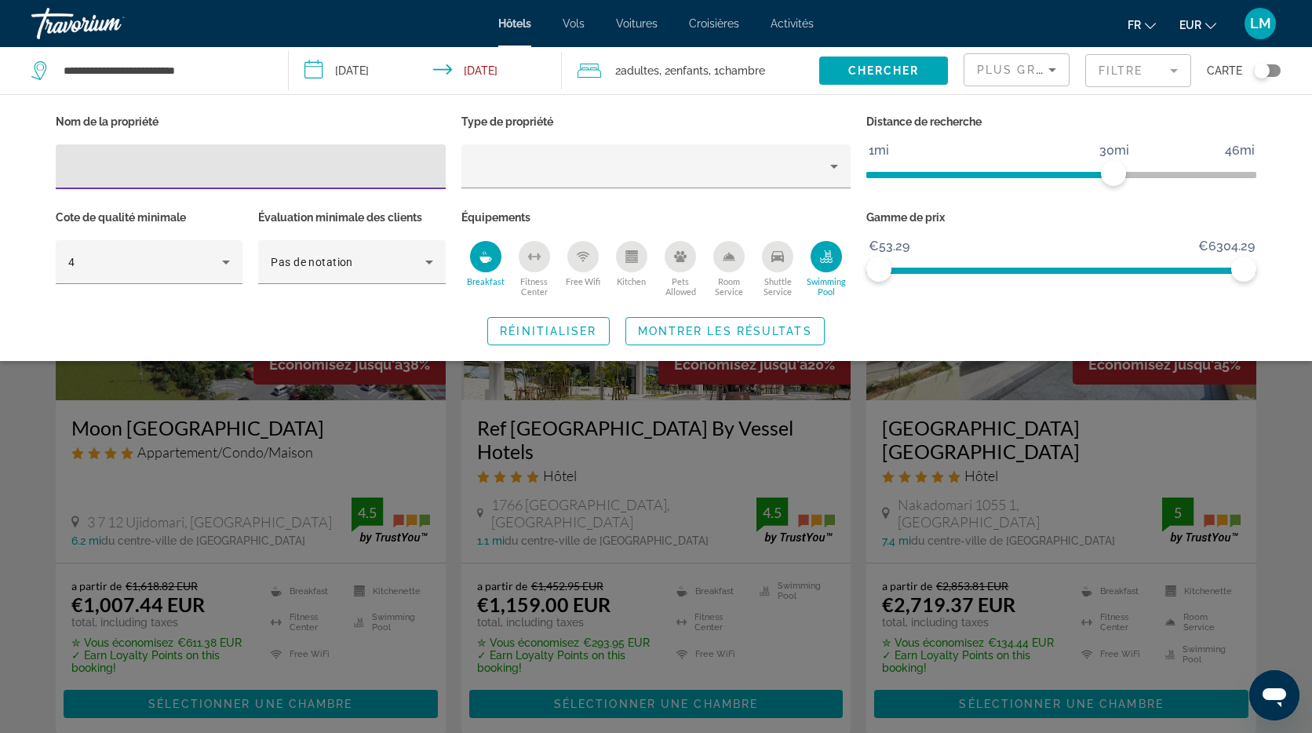
click at [833, 252] on div "Swimming Pool" at bounding box center [825, 256] width 31 height 31
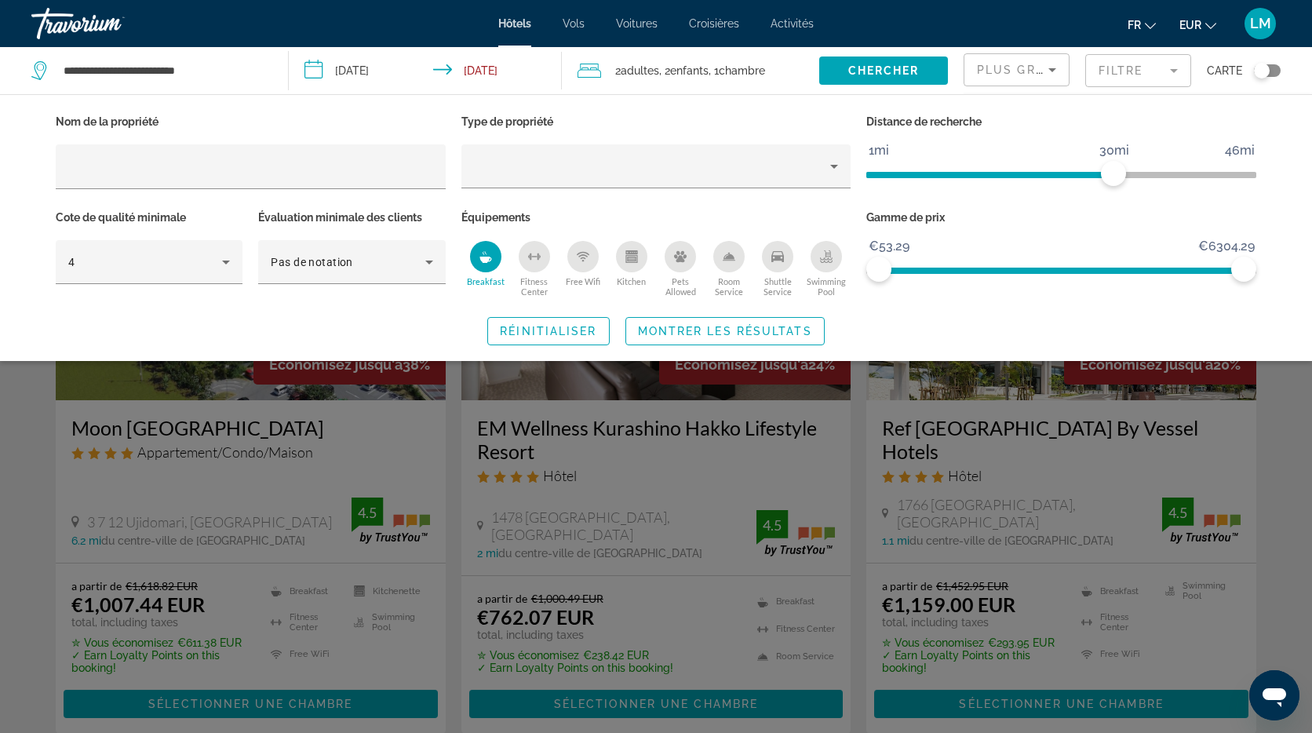
drag, startPoint x: 476, startPoint y: 255, endPoint x: 485, endPoint y: 257, distance: 8.9
click at [476, 255] on div "Breakfast" at bounding box center [485, 256] width 31 height 31
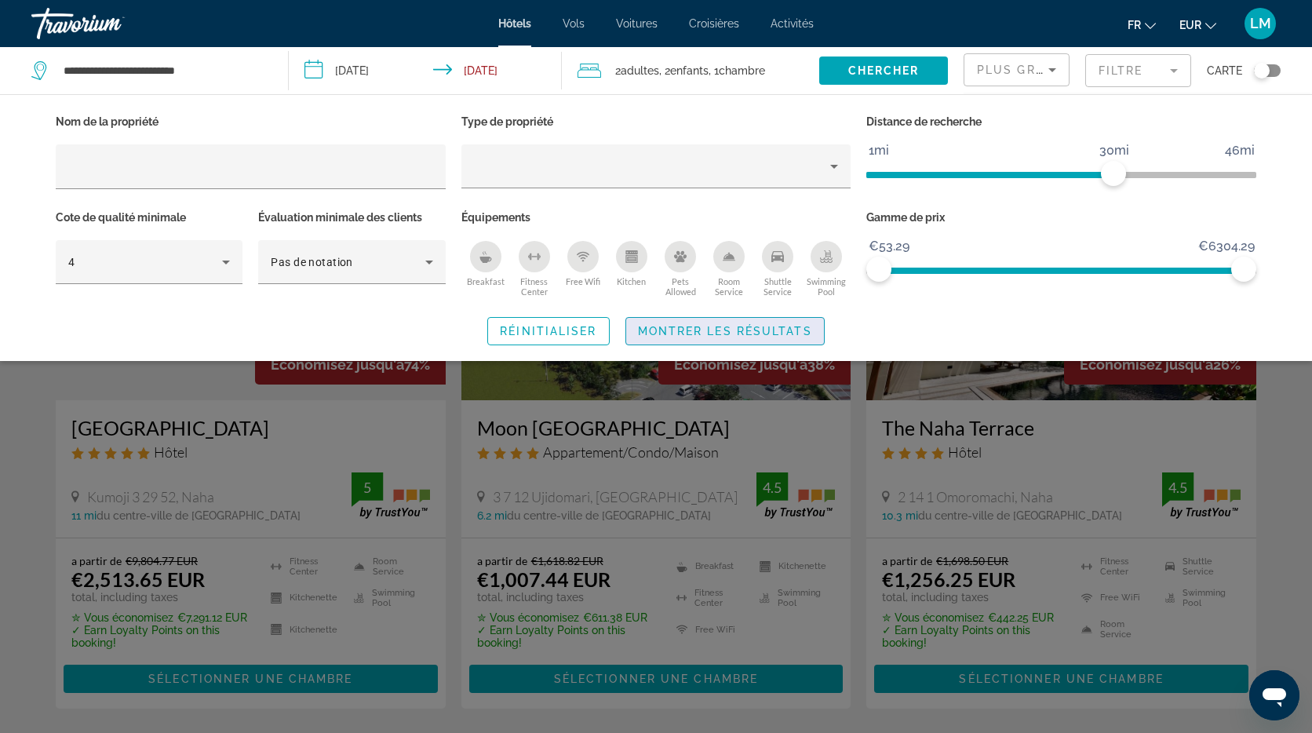
click at [742, 332] on span "Montrer les résultats" at bounding box center [725, 331] width 174 height 13
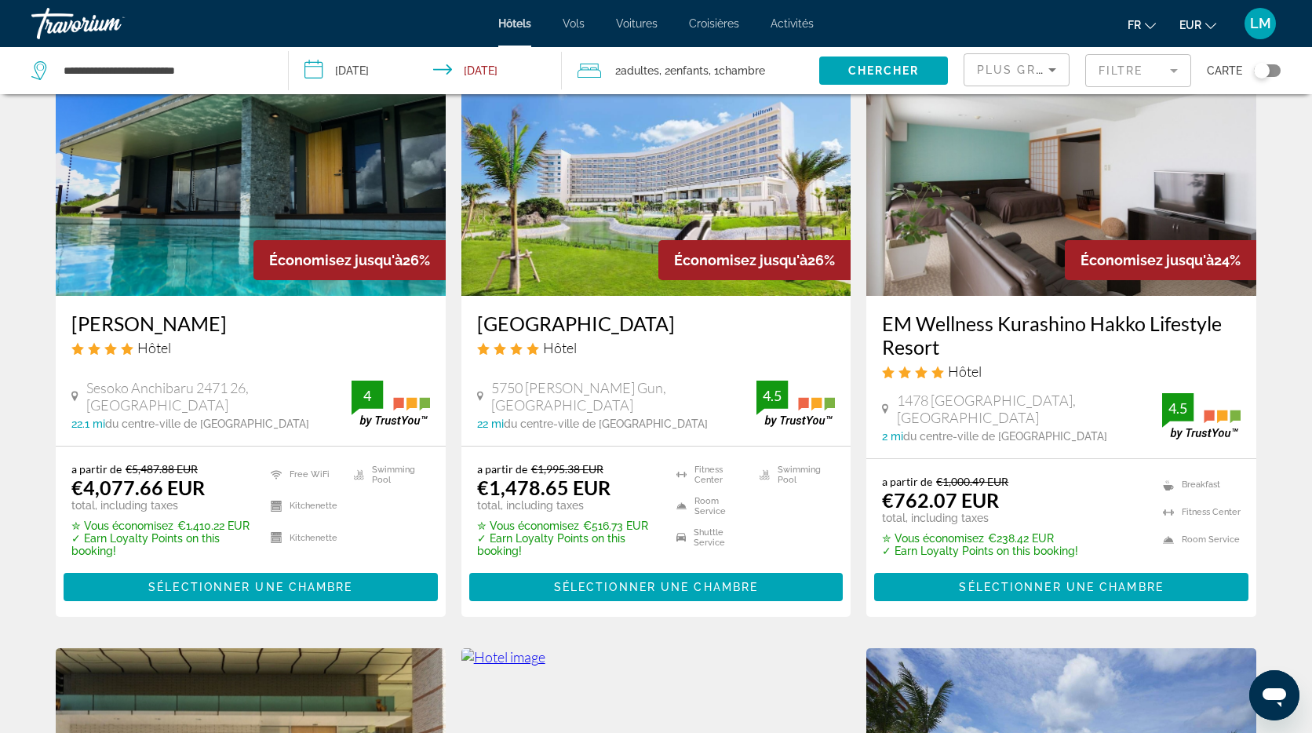
scroll to position [700, 0]
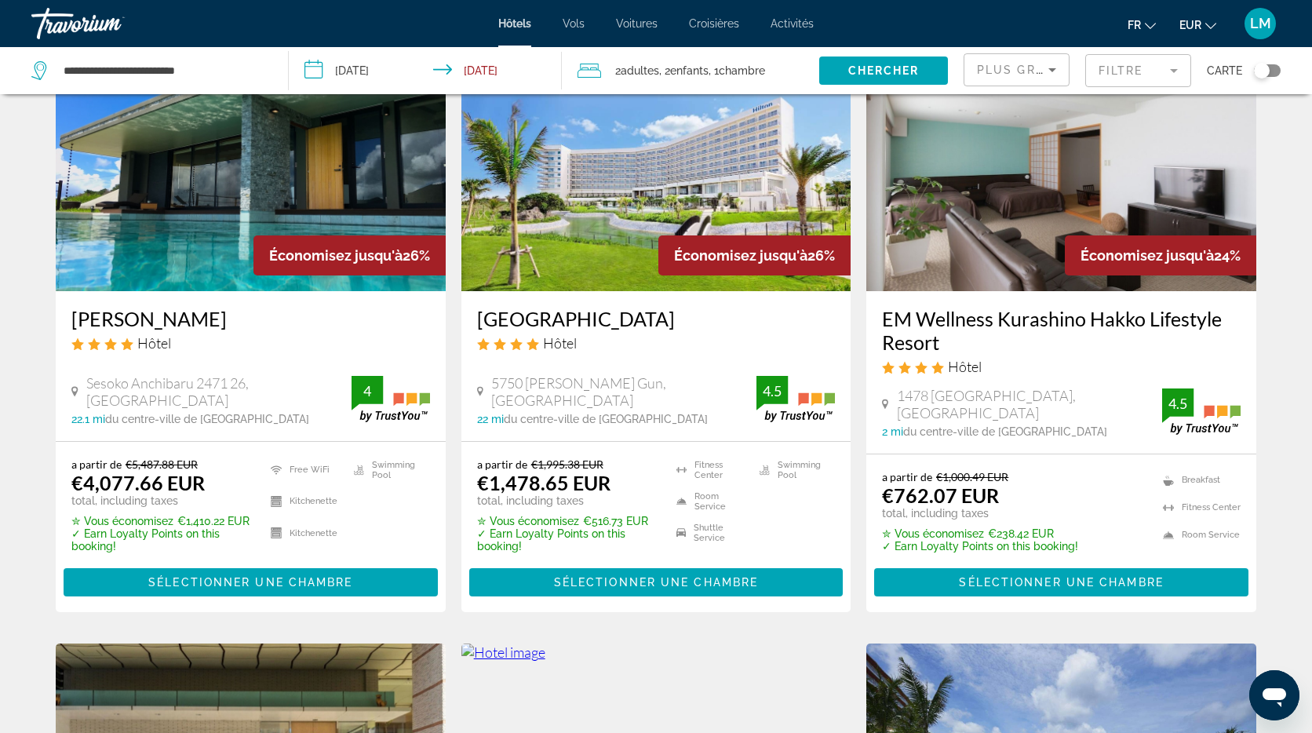
click at [315, 180] on img "Main content" at bounding box center [251, 165] width 390 height 251
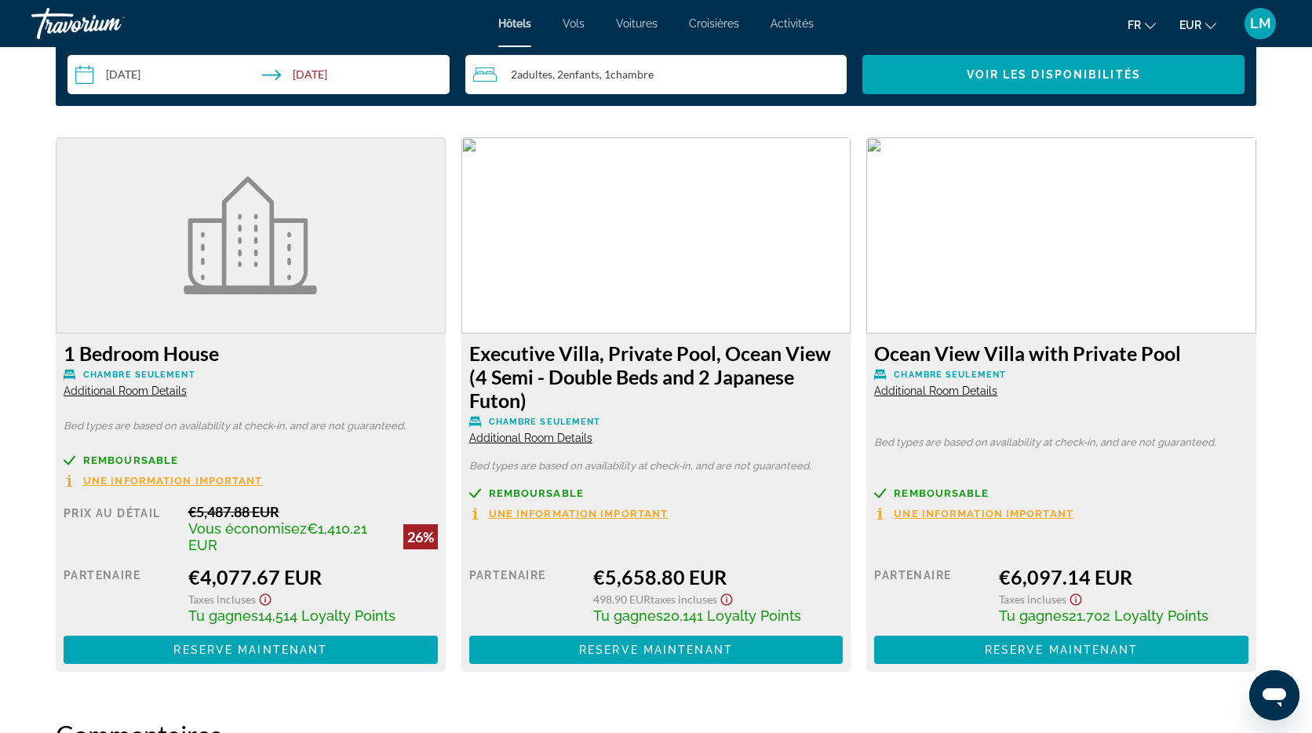
scroll to position [2084, 0]
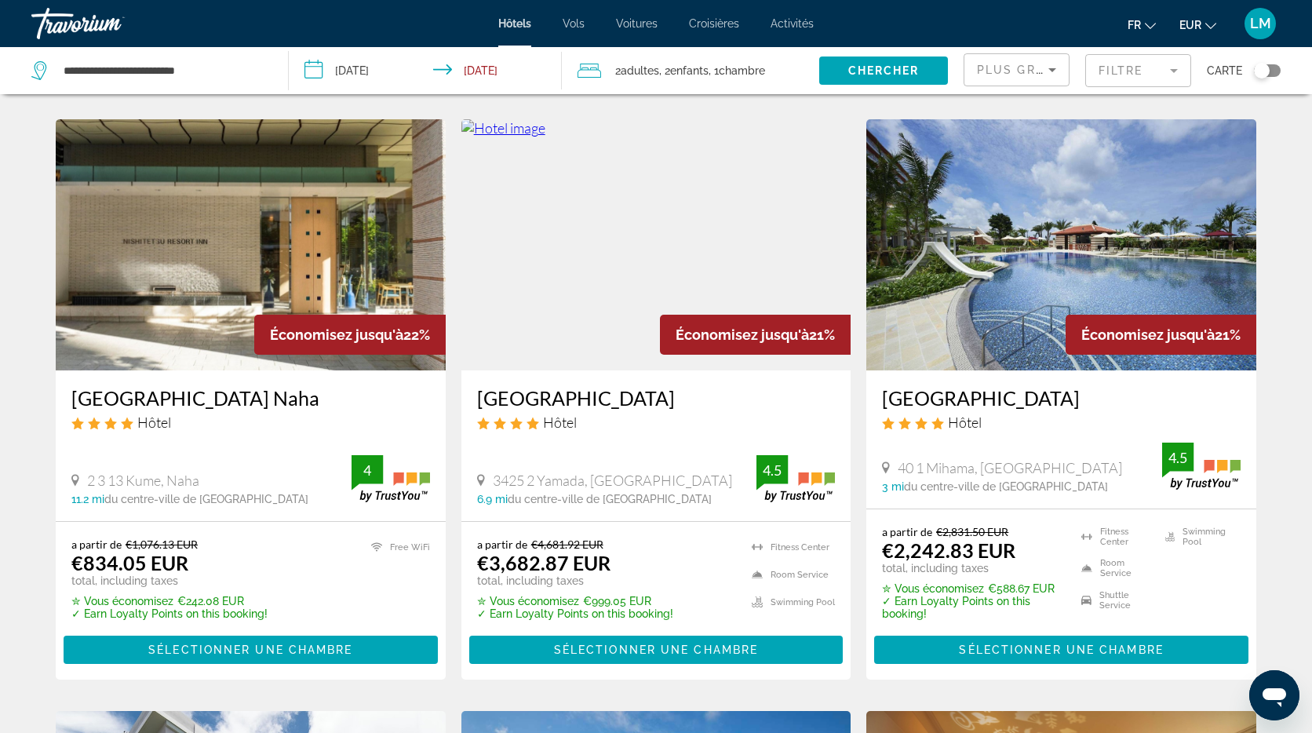
scroll to position [1226, 0]
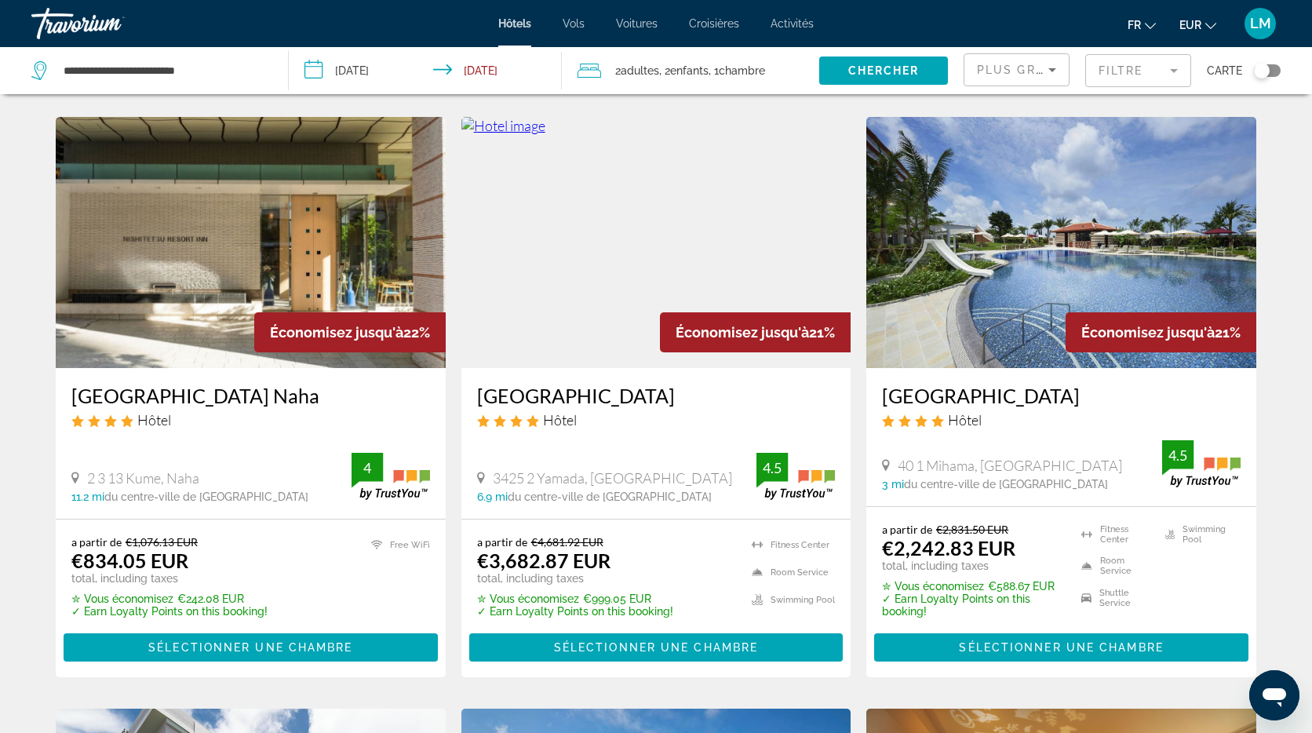
click at [784, 145] on img "Main content" at bounding box center [656, 242] width 390 height 251
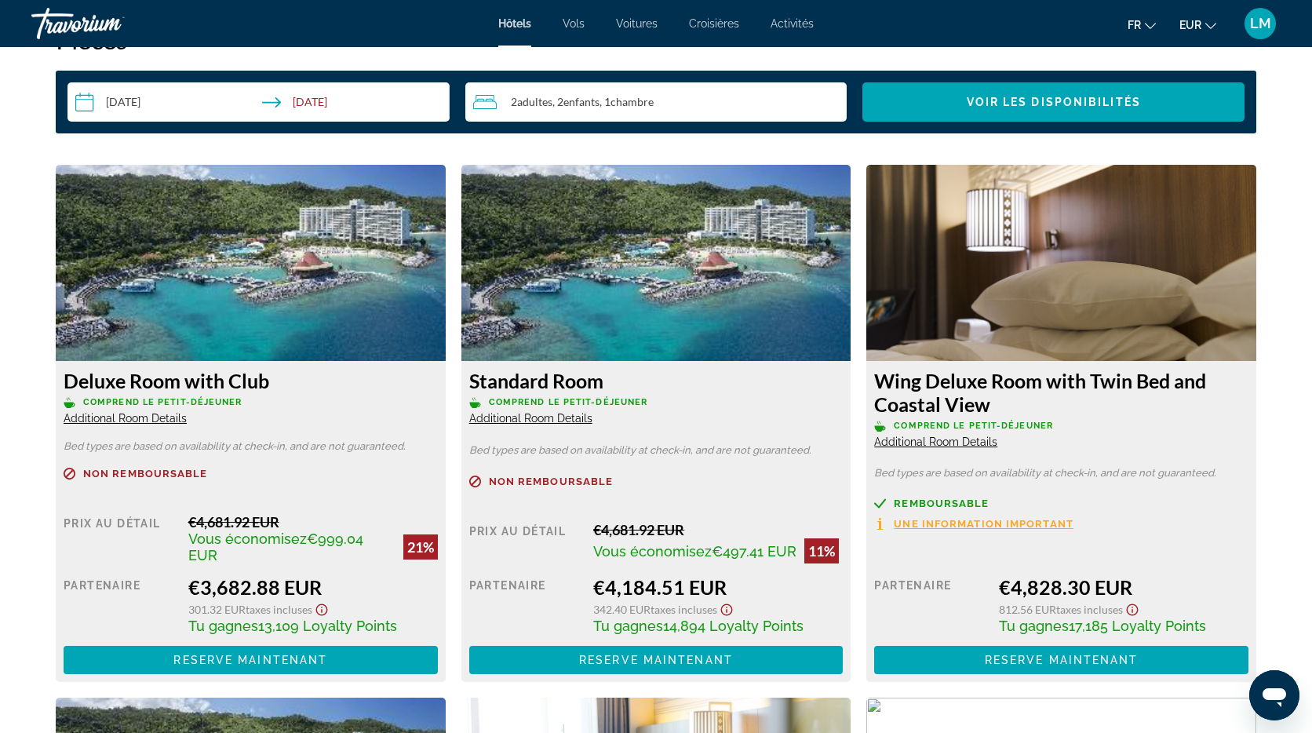
scroll to position [2055, 0]
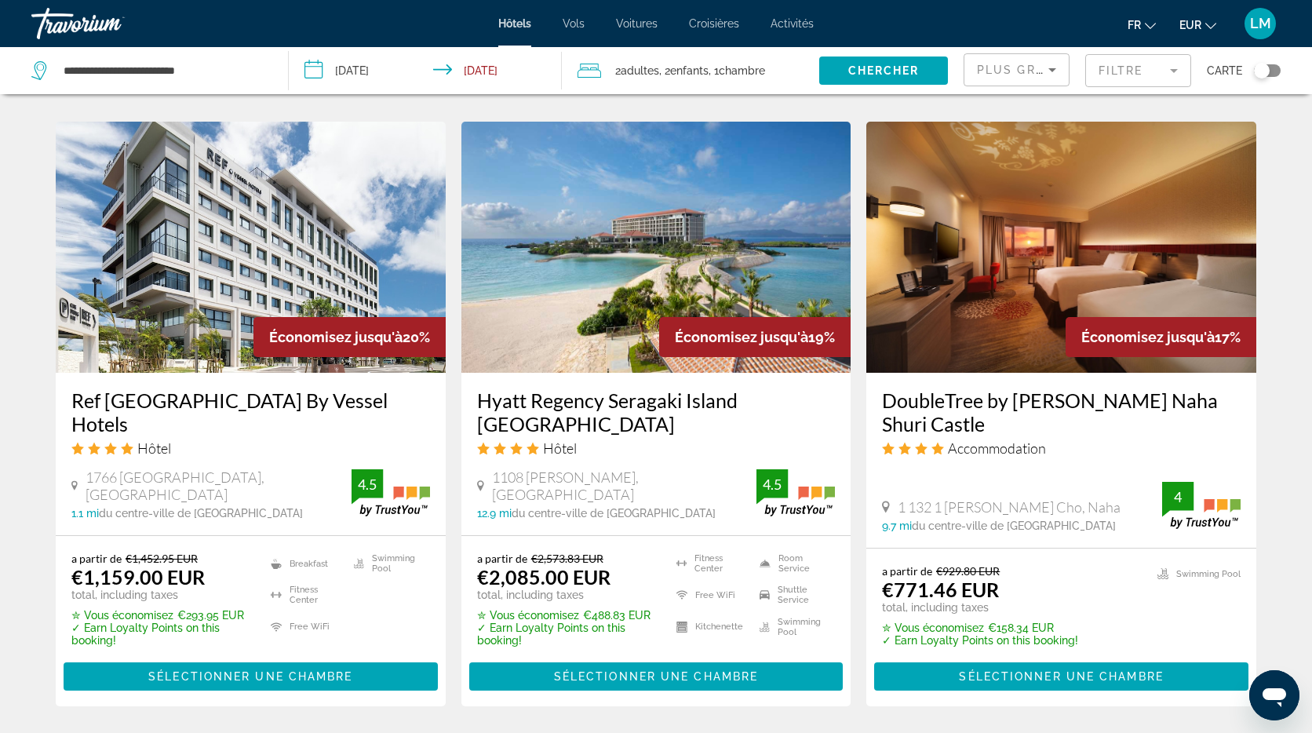
scroll to position [1817, 0]
